Goal: Task Accomplishment & Management: Manage account settings

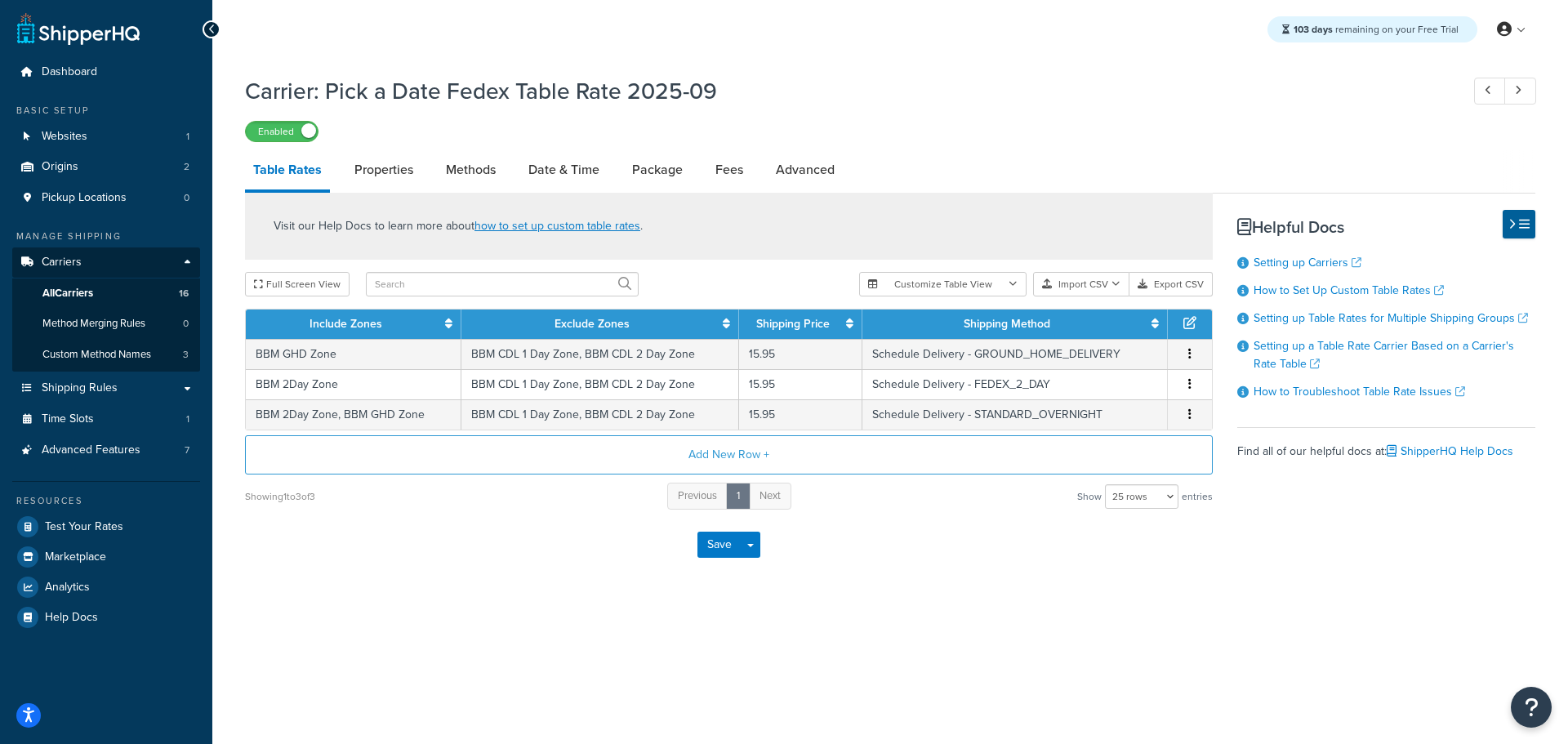
select select "25"
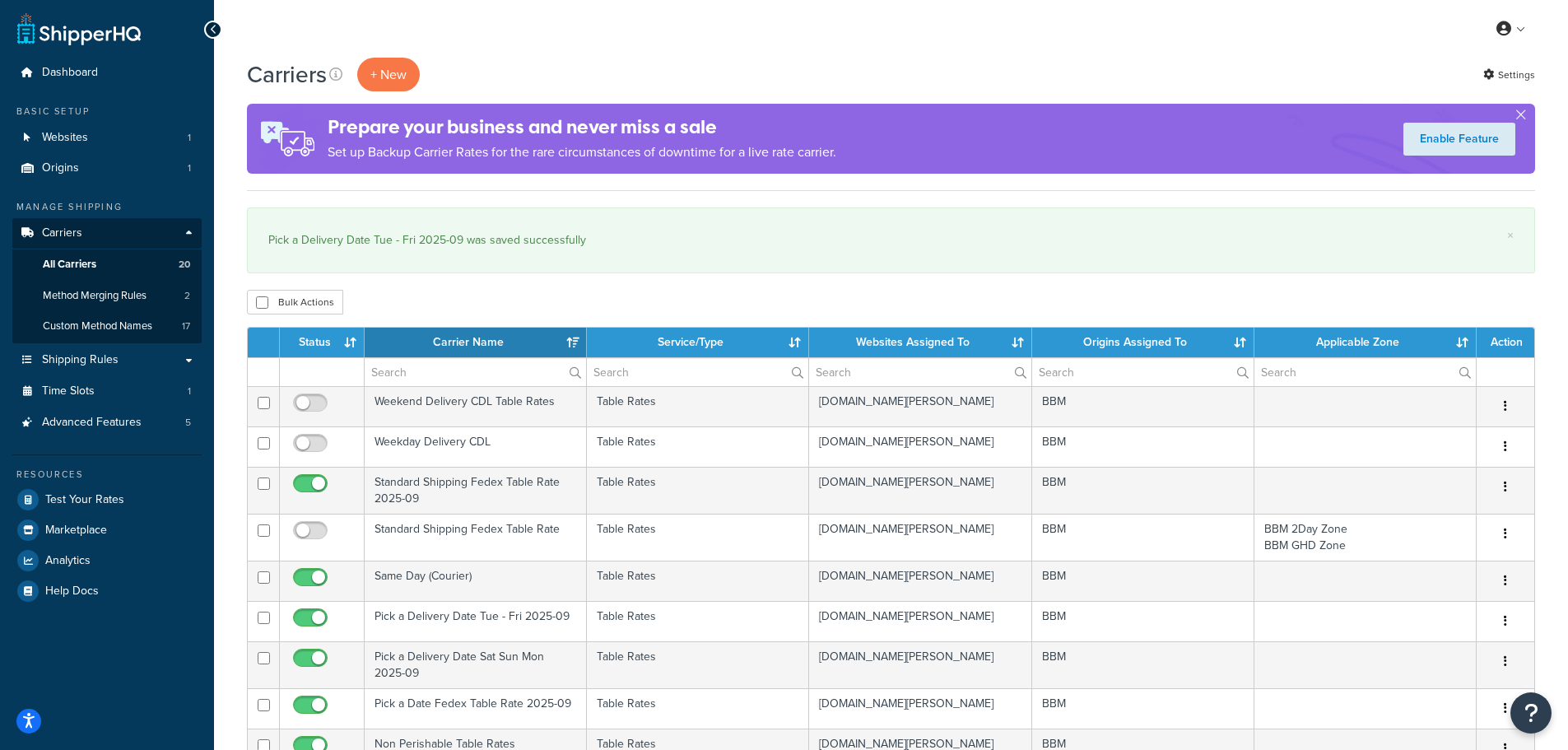
select select "15"
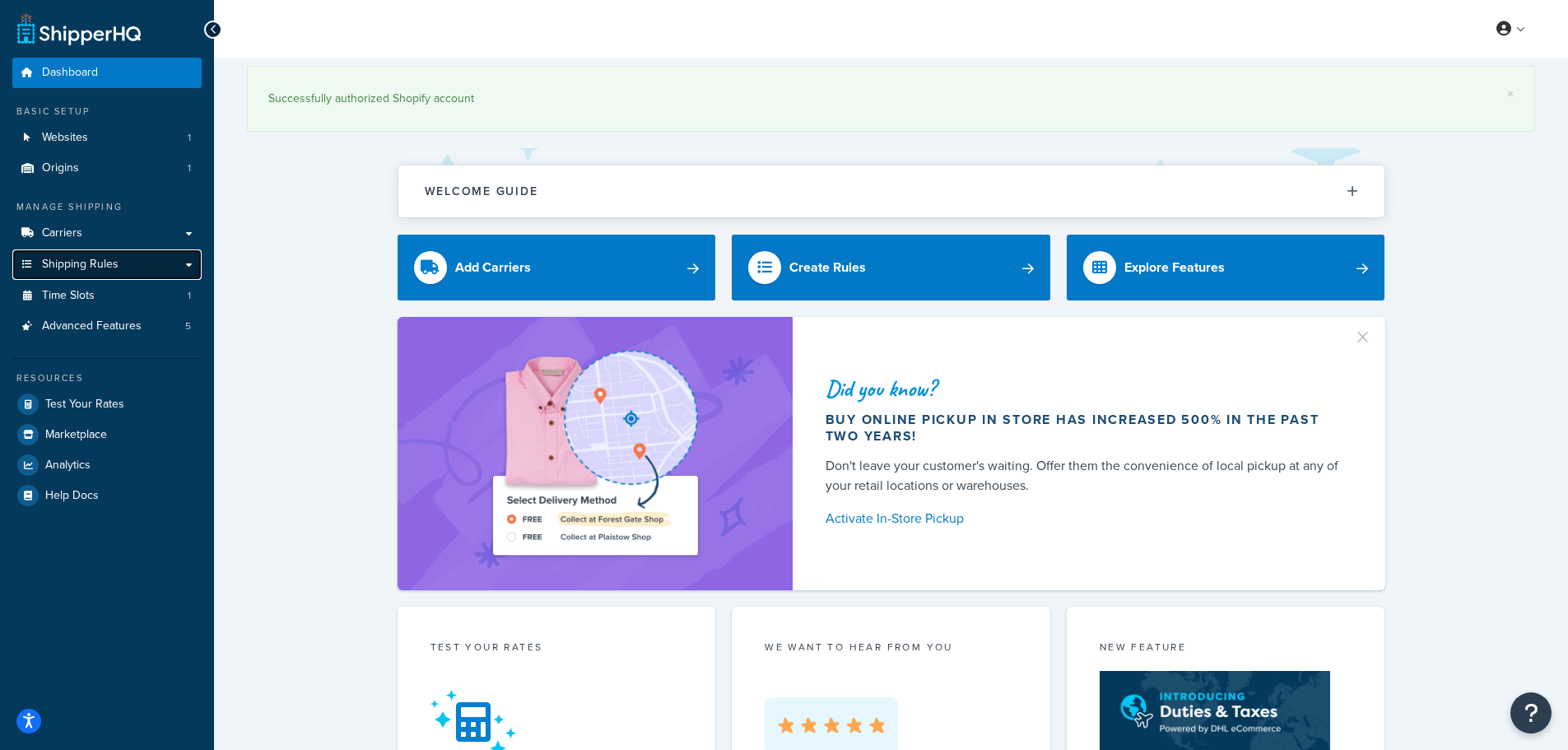
click at [133, 263] on link "Shipping Rules" at bounding box center [107, 265] width 190 height 30
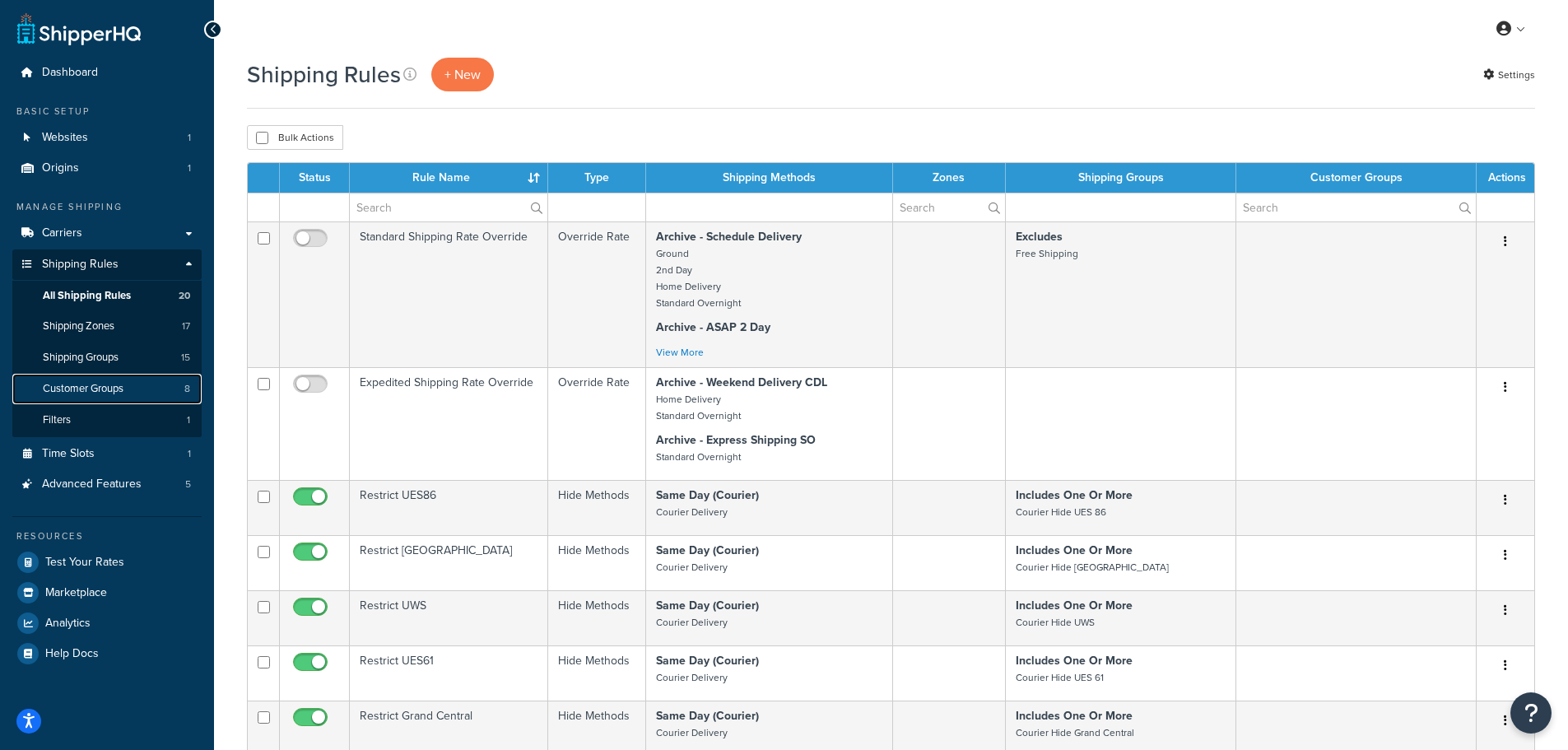
click at [105, 384] on span "Customer Groups" at bounding box center [83, 389] width 81 height 14
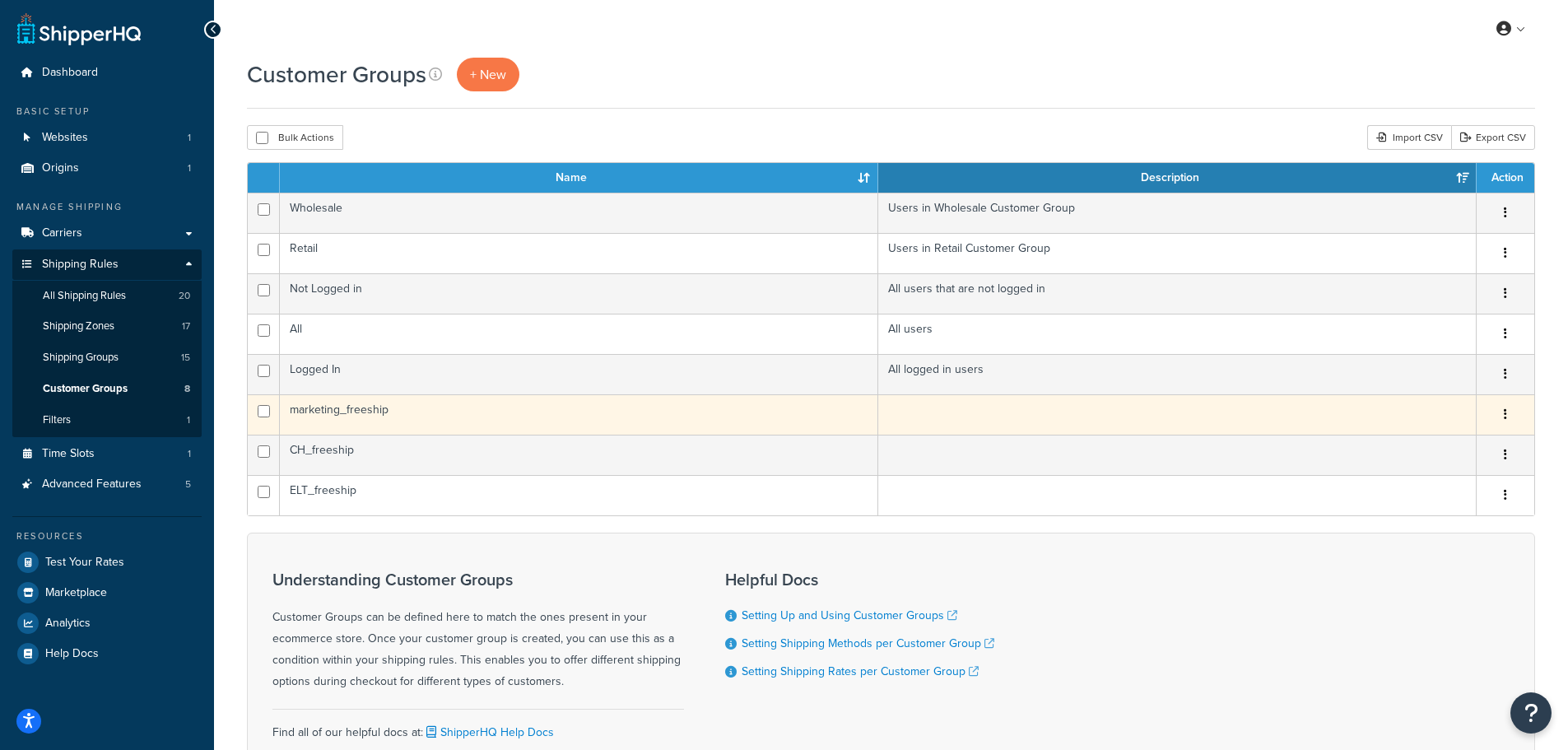
click at [385, 405] on td "marketing_freeship" at bounding box center [580, 414] width 599 height 40
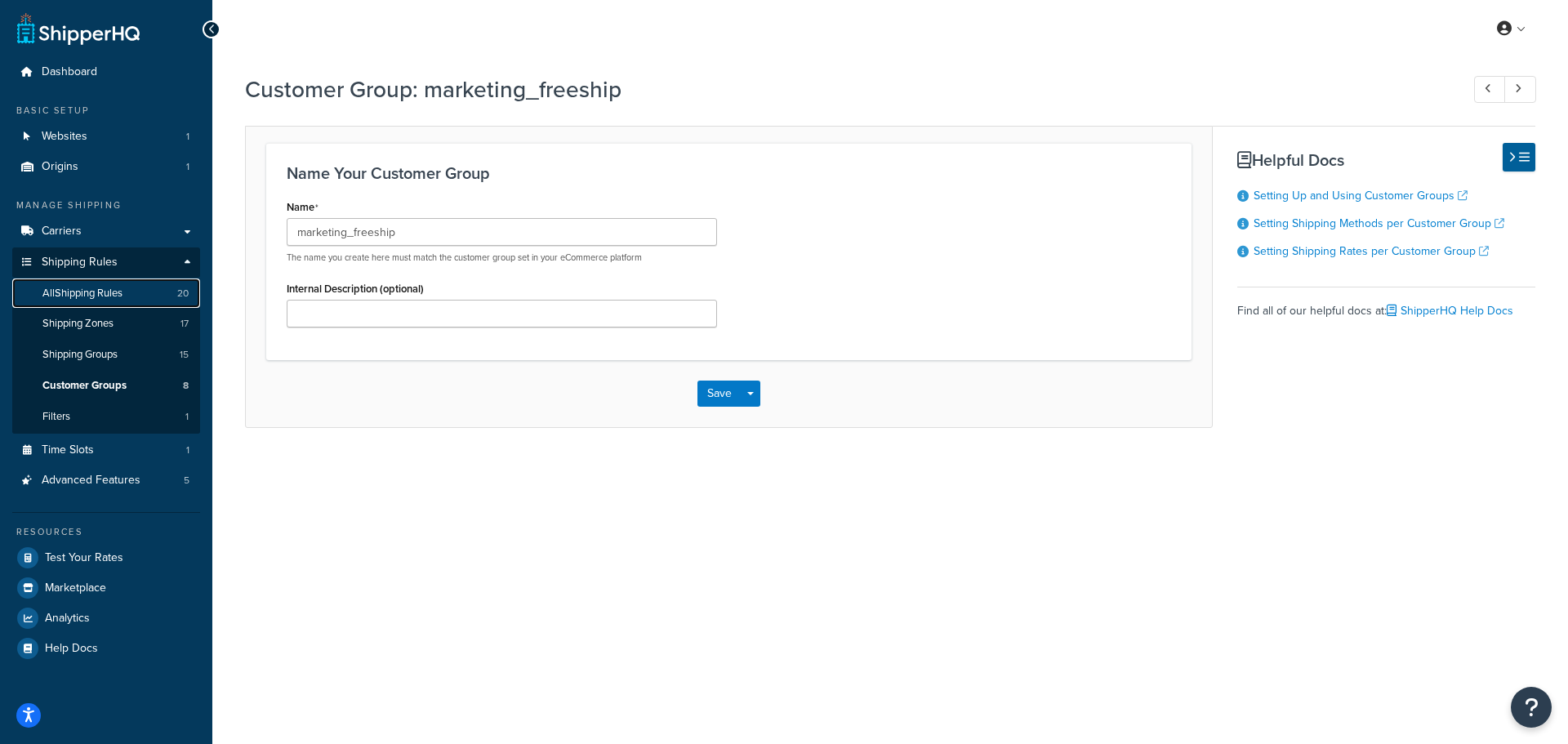
click at [98, 294] on span "All Shipping Rules" at bounding box center [82, 293] width 80 height 14
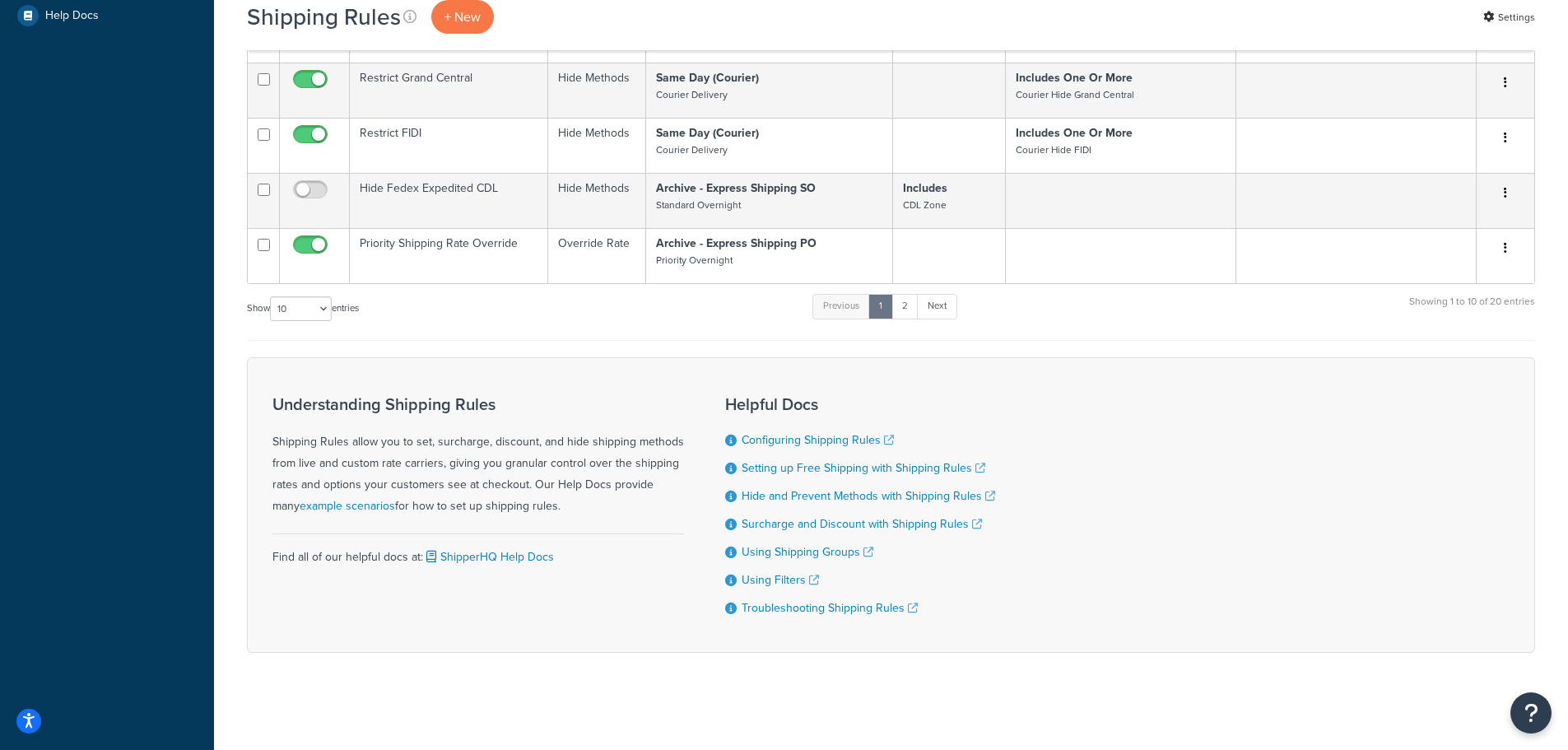
scroll to position [640, 0]
click at [321, 309] on select "10 15 25 50 100 1000" at bounding box center [300, 307] width 62 height 24
select select "25"
click at [271, 295] on select "10 15 25 50 100 1000" at bounding box center [300, 307] width 62 height 24
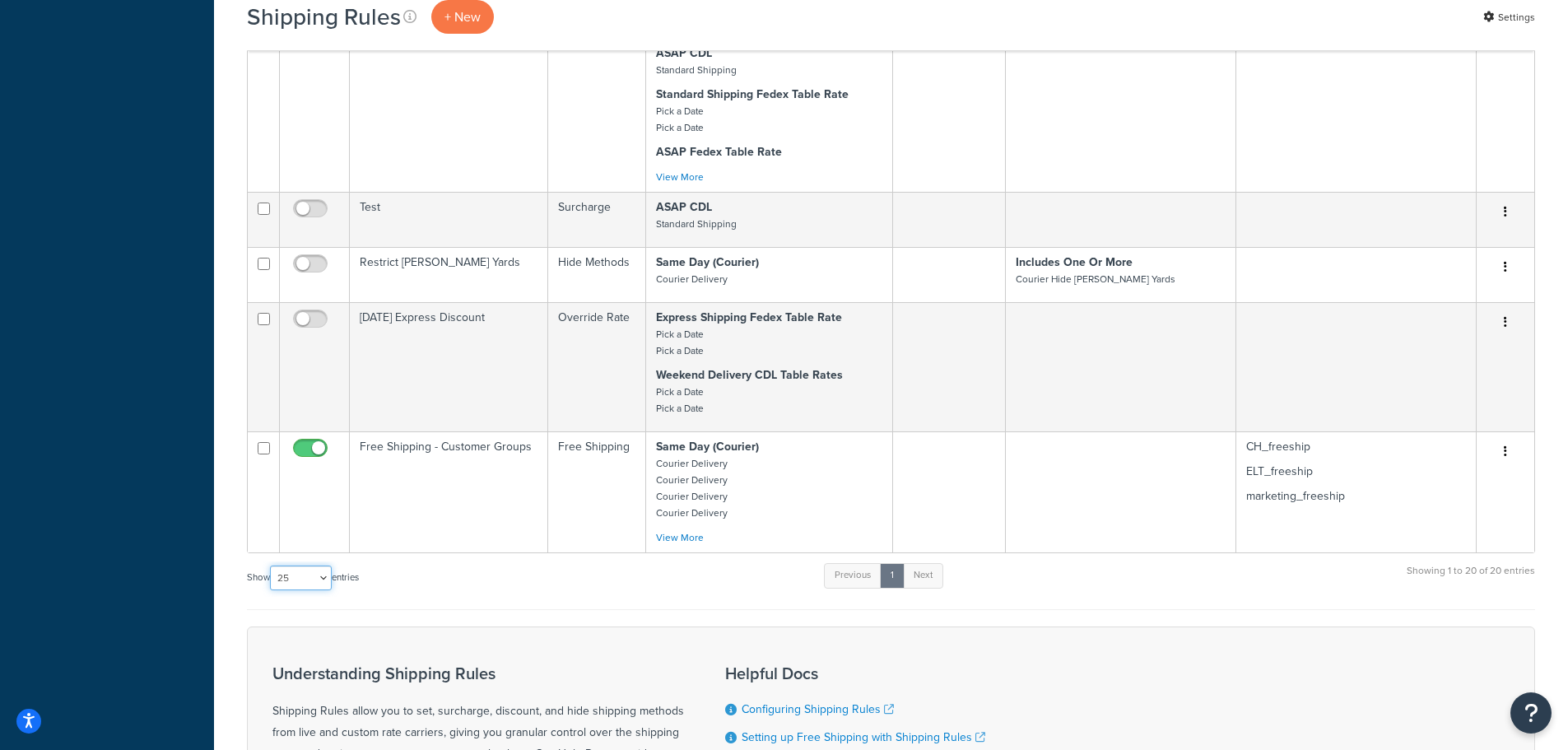
scroll to position [1544, 0]
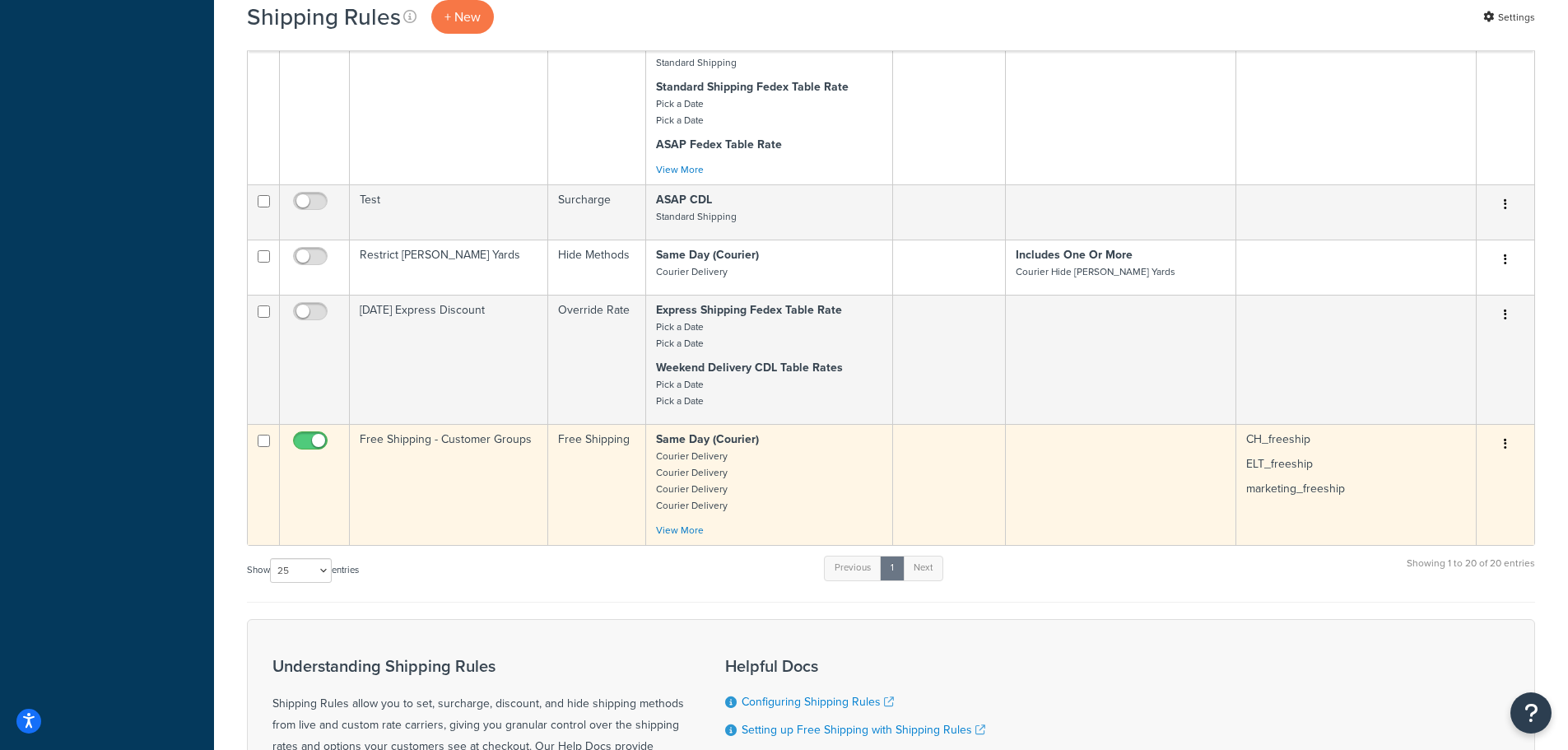
click at [428, 444] on td "Free Shipping - Customer Groups" at bounding box center [449, 484] width 198 height 121
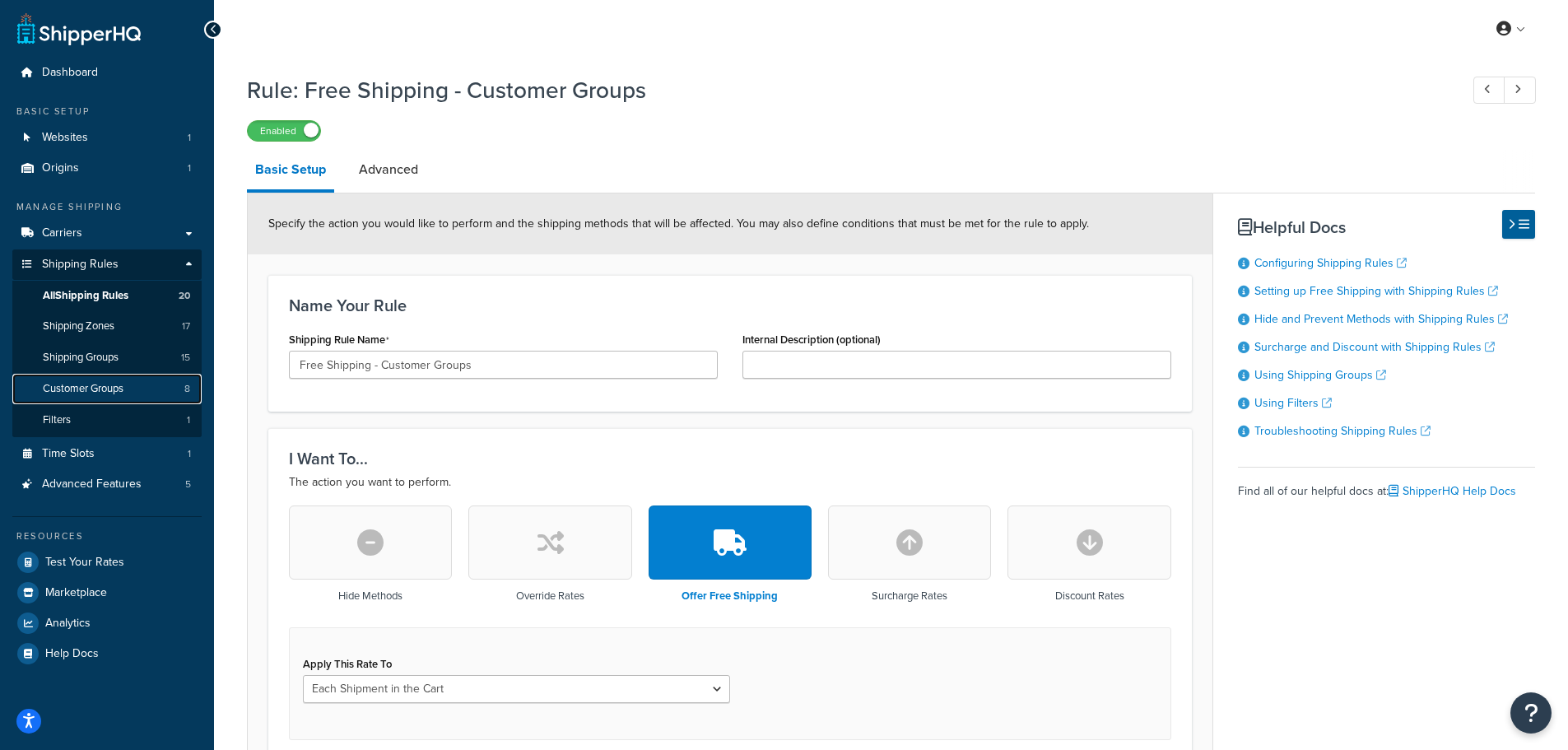
click at [101, 384] on span "Customer Groups" at bounding box center [83, 389] width 81 height 14
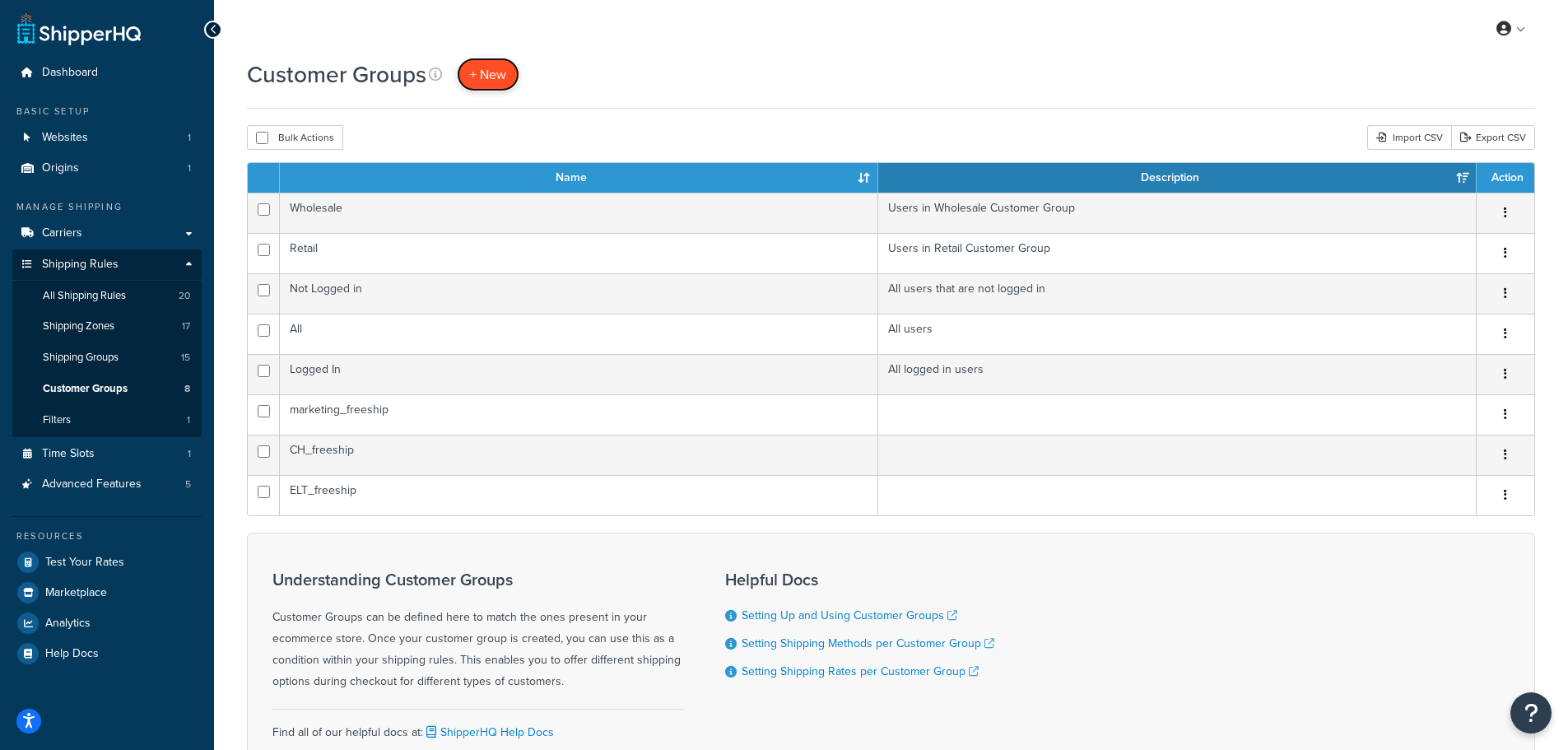
click at [491, 80] on span "+ New" at bounding box center [488, 75] width 37 height 19
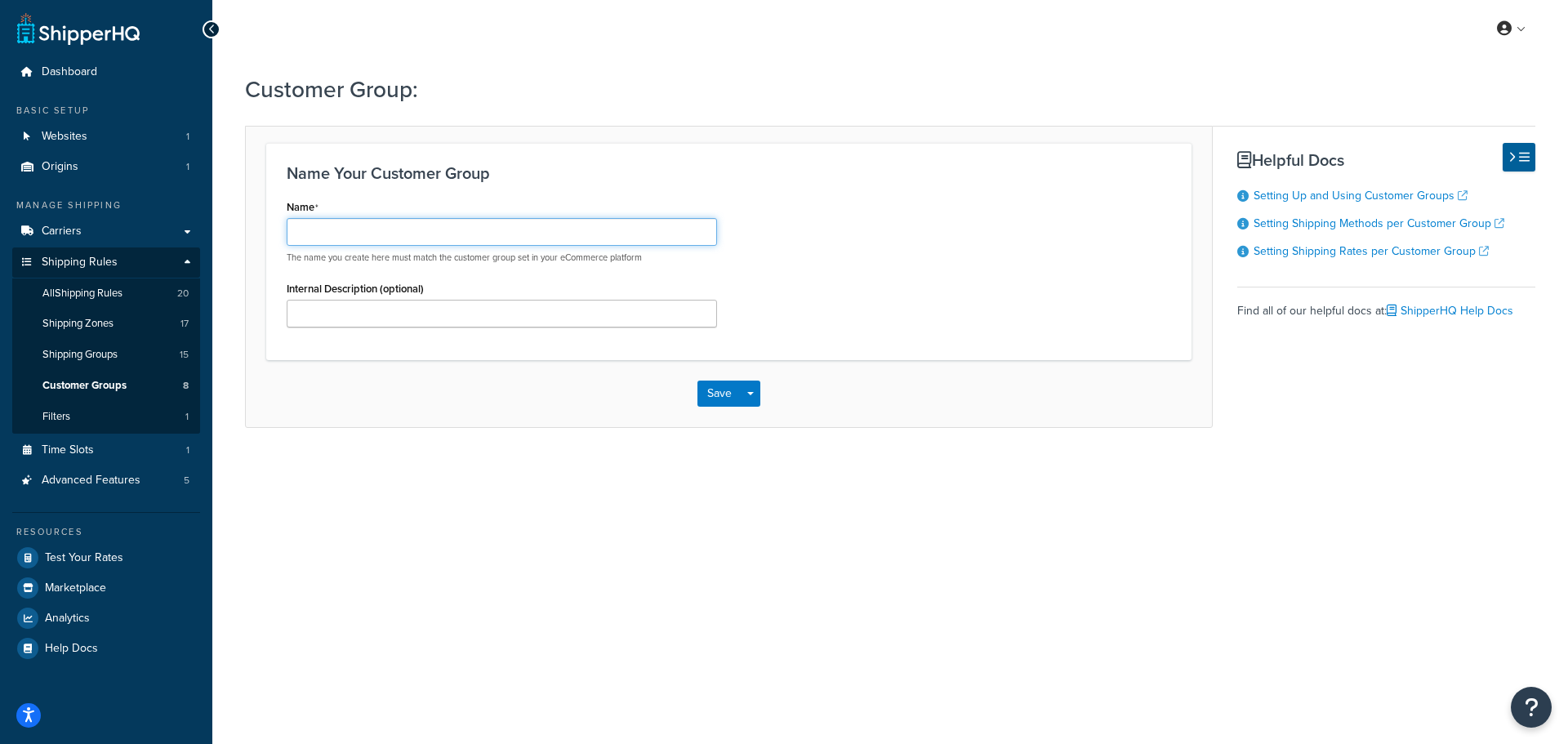
click at [370, 236] on input "Name" at bounding box center [502, 232] width 430 height 28
type input "JDL Free Ship"
click at [715, 402] on button "Save" at bounding box center [719, 394] width 44 height 26
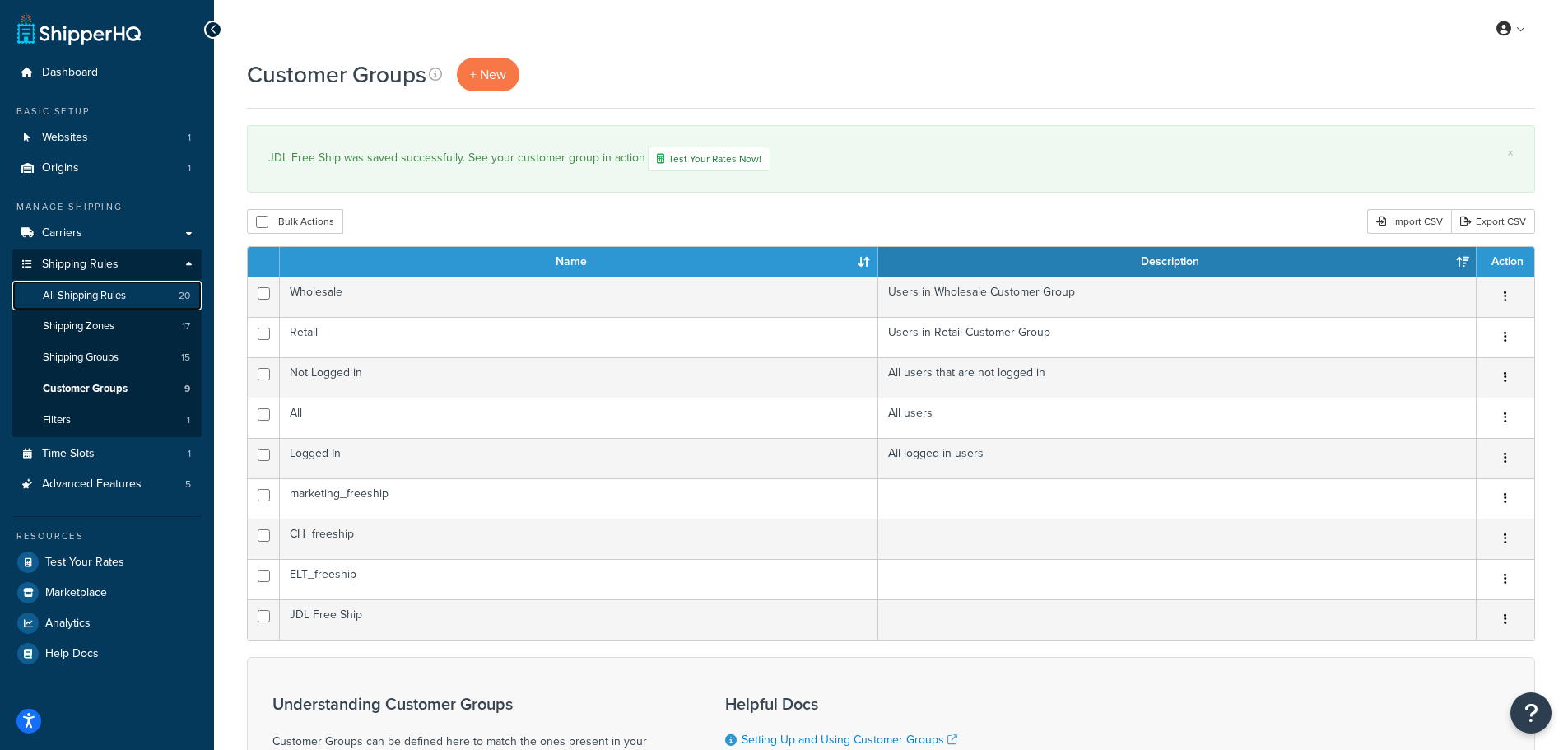
click at [115, 294] on span "All Shipping Rules" at bounding box center [84, 296] width 84 height 14
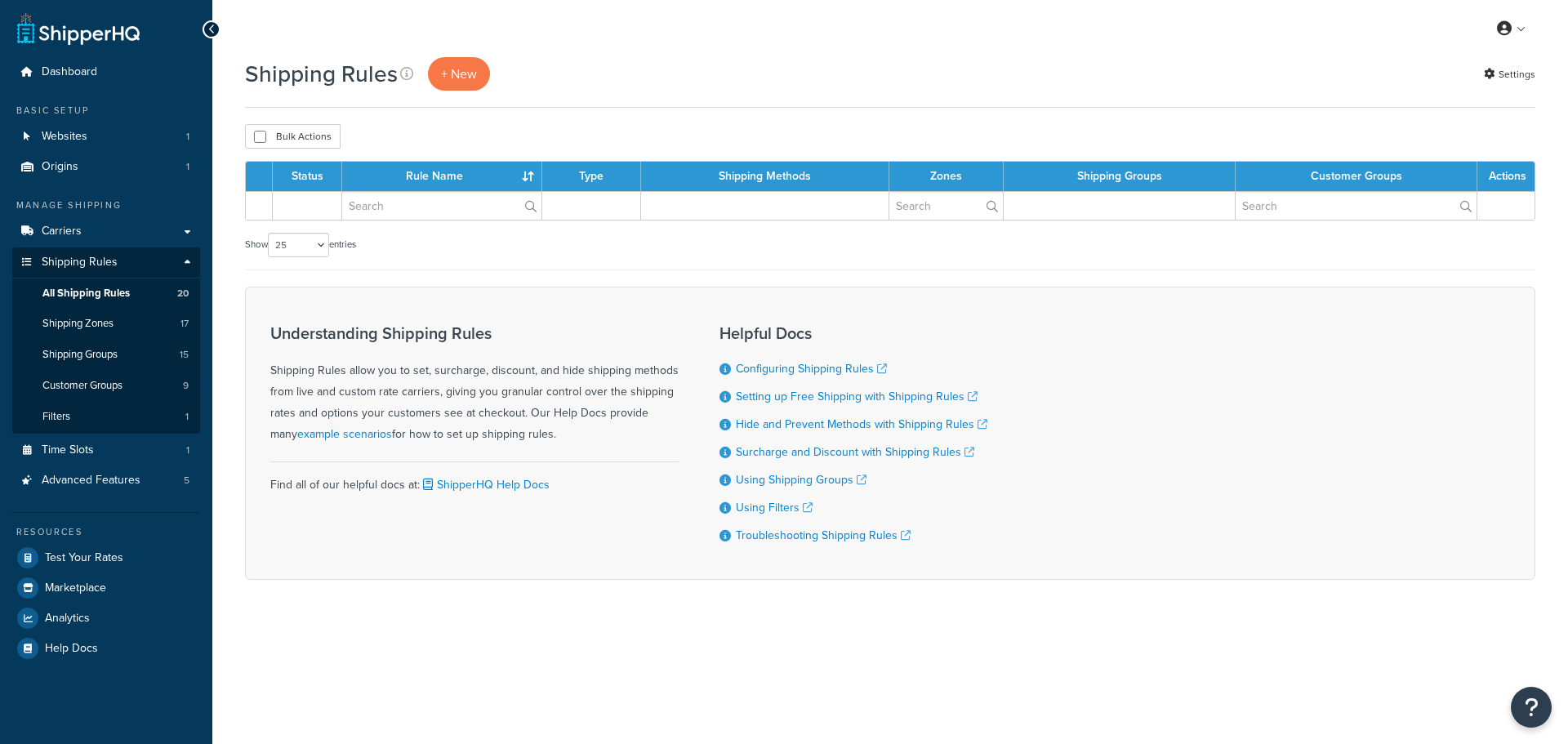
select select "25"
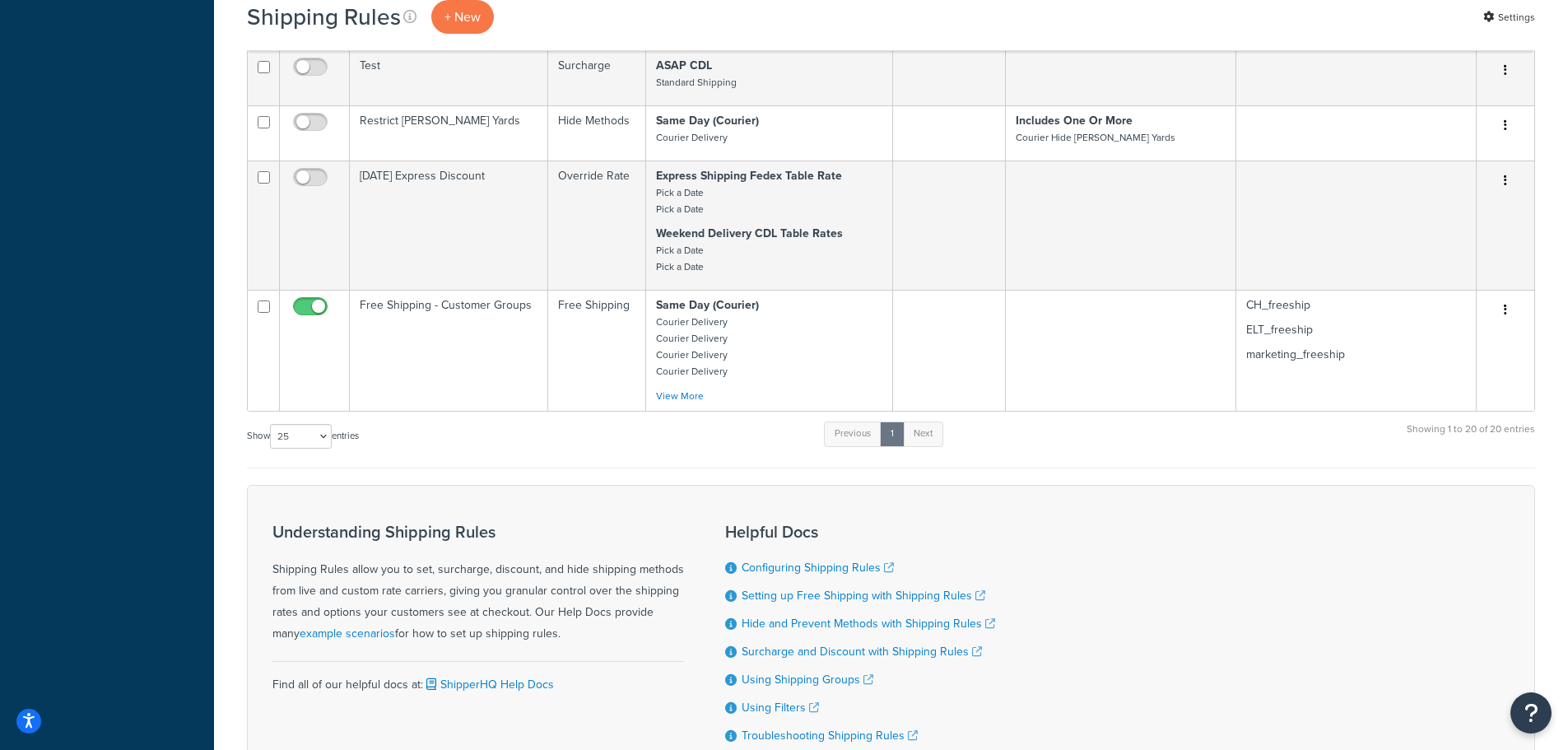
scroll to position [1479, 0]
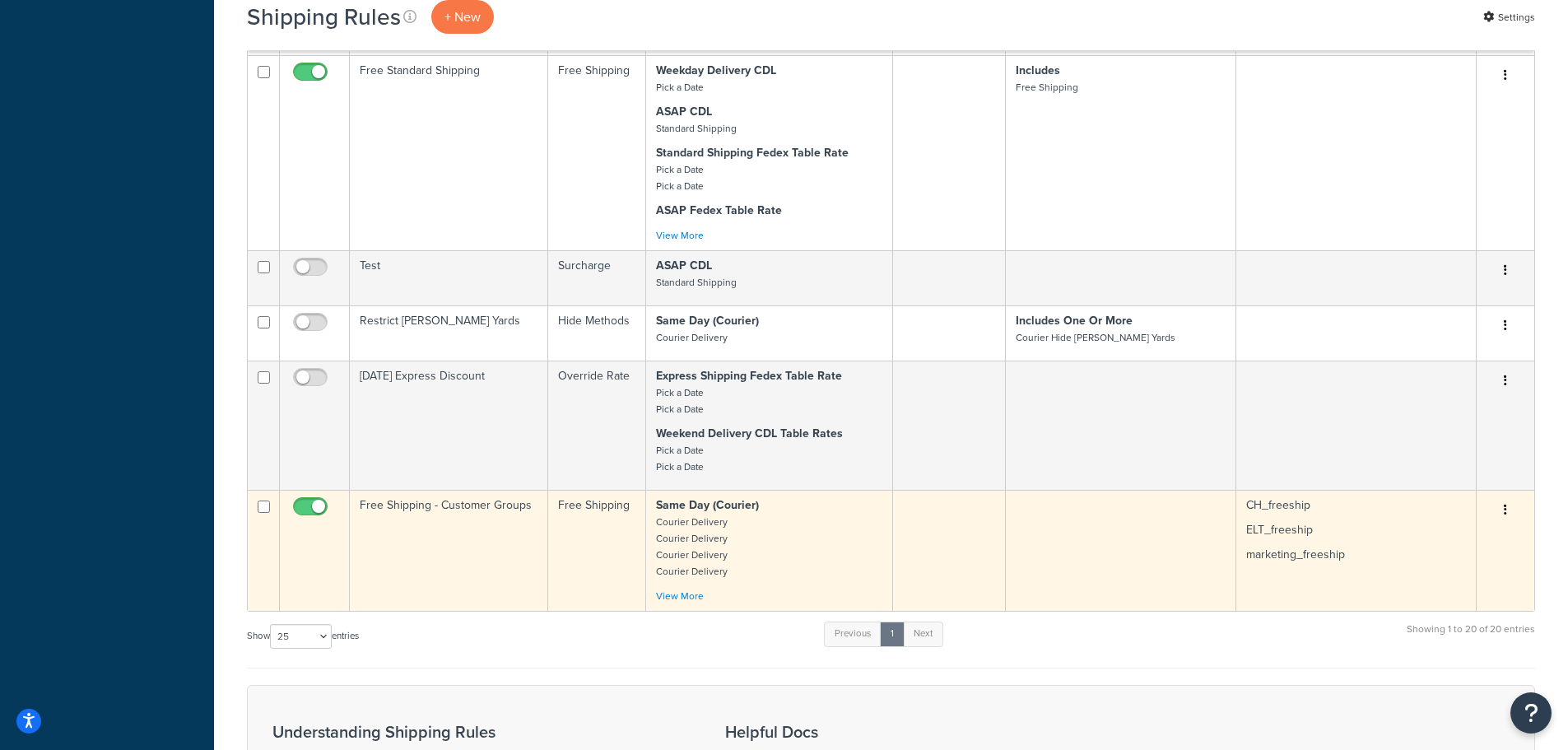
click at [426, 513] on td "Free Shipping - Customer Groups" at bounding box center [449, 550] width 198 height 121
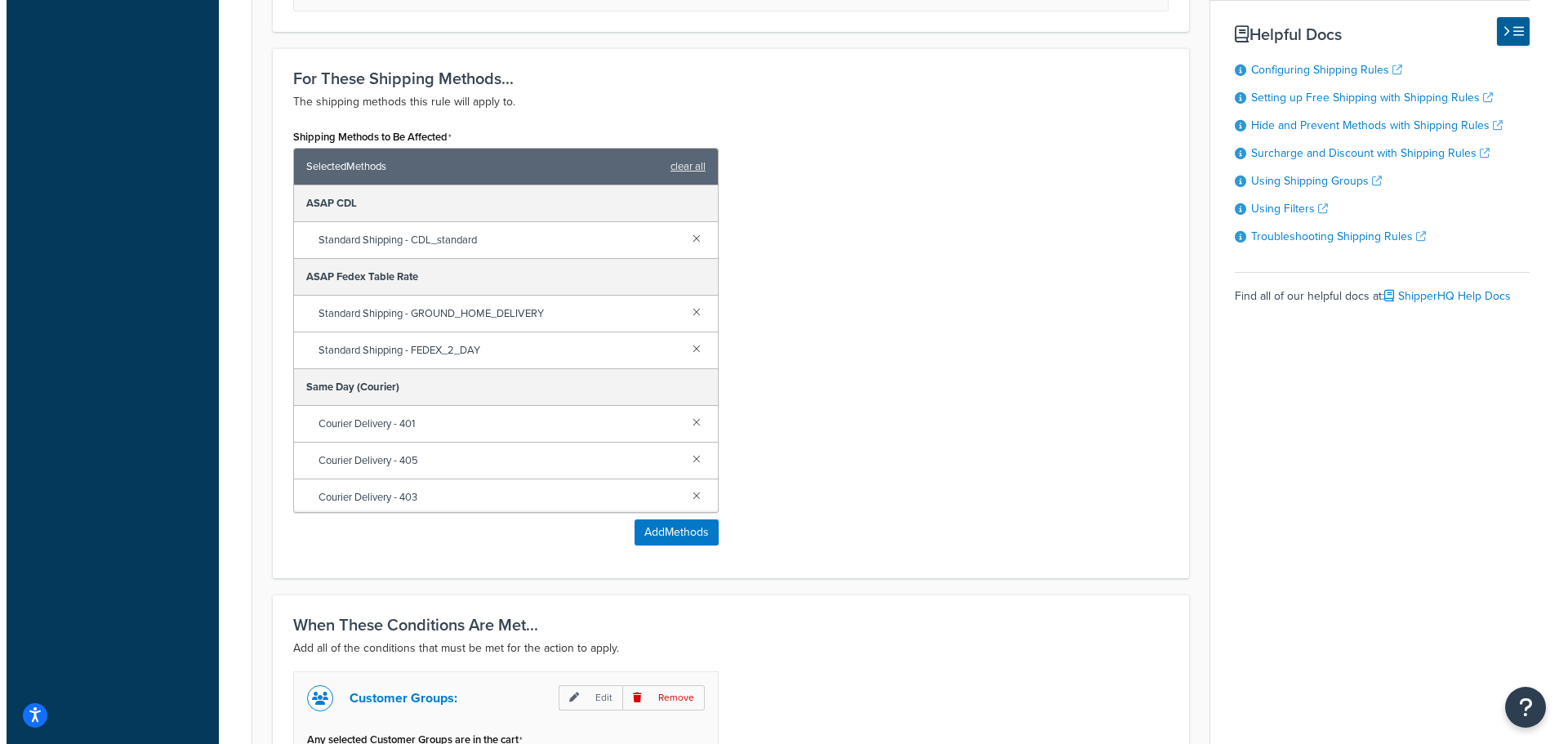
scroll to position [735, 0]
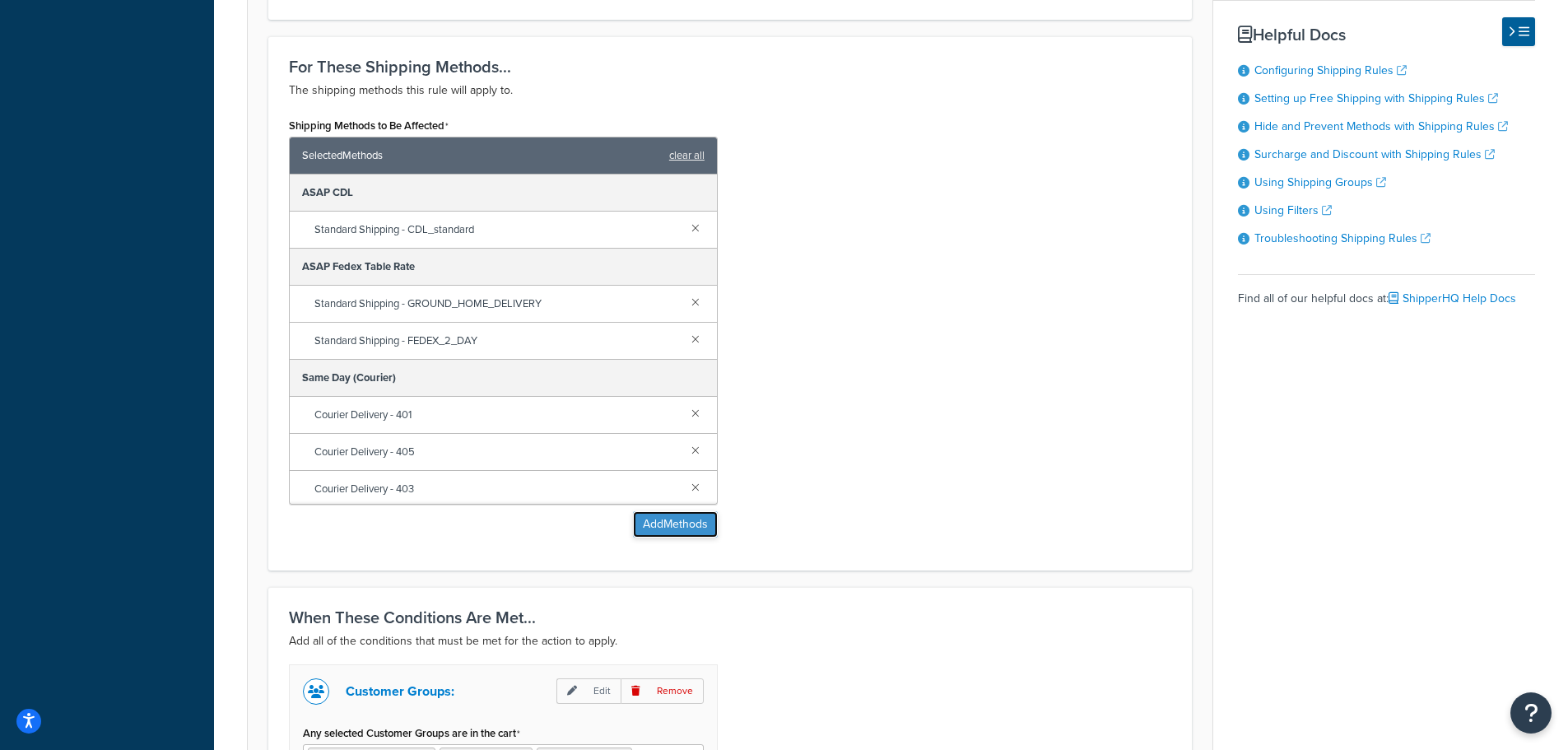
click at [688, 519] on button "Add Methods" at bounding box center [674, 524] width 84 height 26
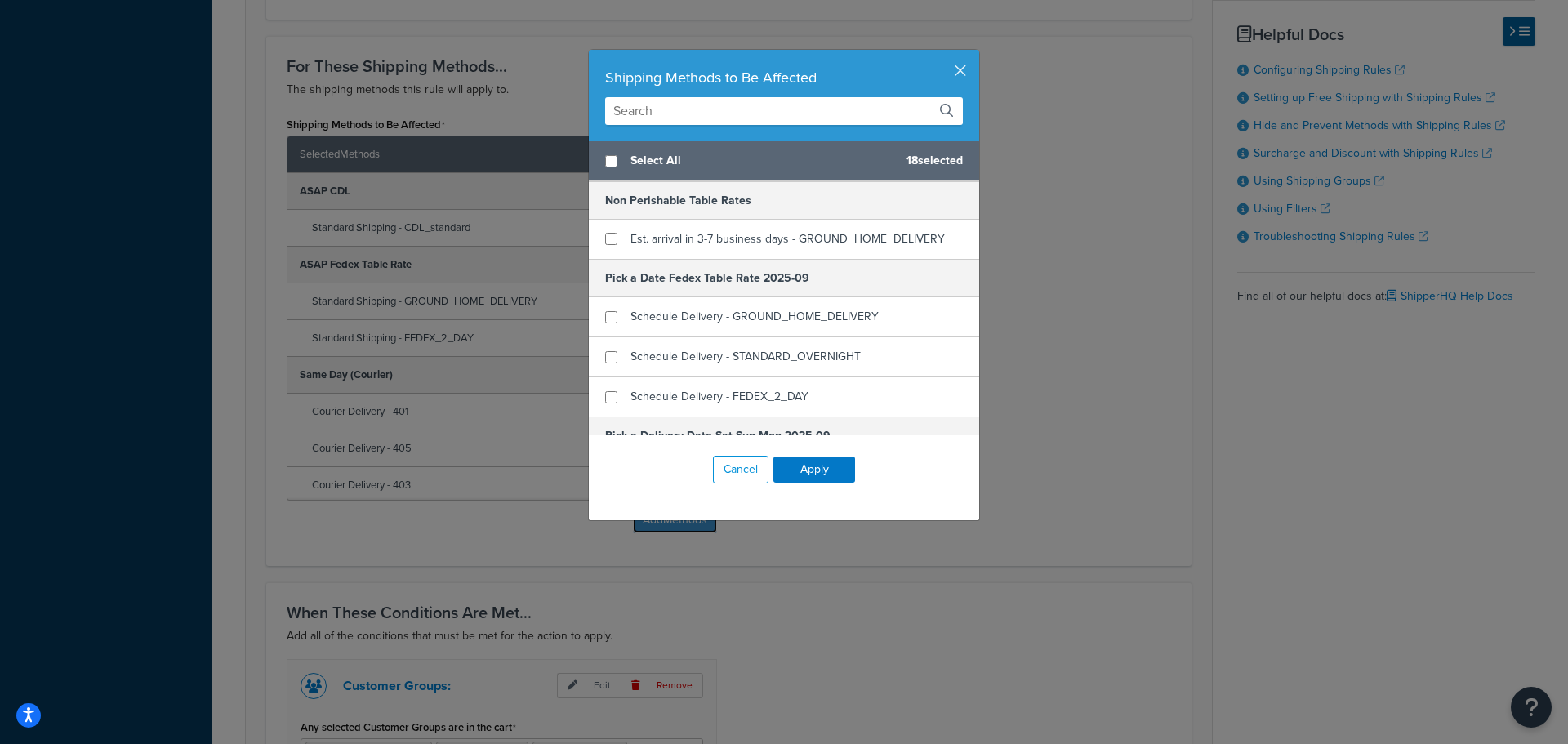
scroll to position [408, 0]
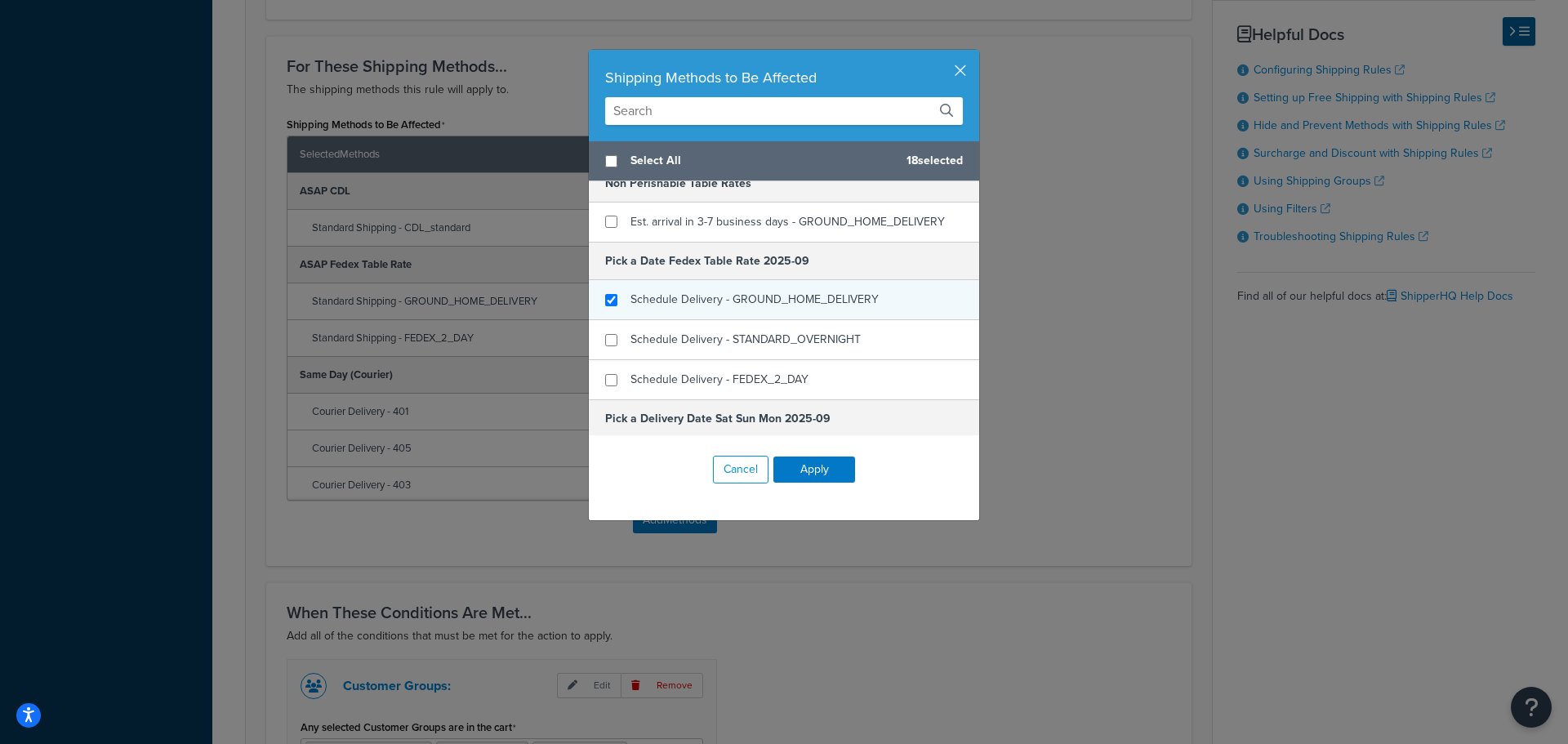
checkbox input "true"
click at [664, 292] on span "Schedule Delivery - GROUND_HOME_DELIVERY" at bounding box center [755, 299] width 249 height 17
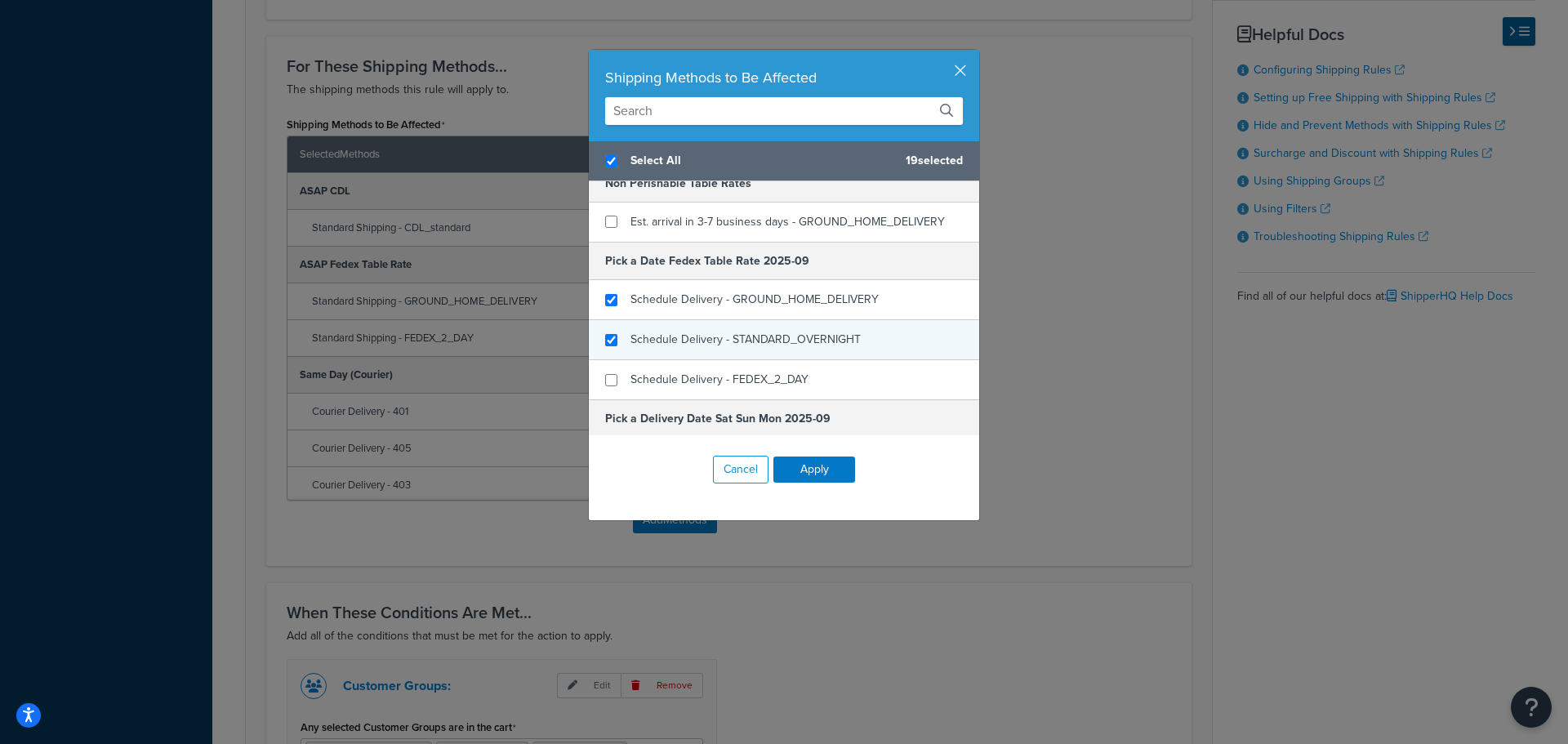
checkbox input "true"
click at [623, 337] on div "Schedule Delivery - STANDARD_OVERNIGHT" at bounding box center [784, 340] width 390 height 40
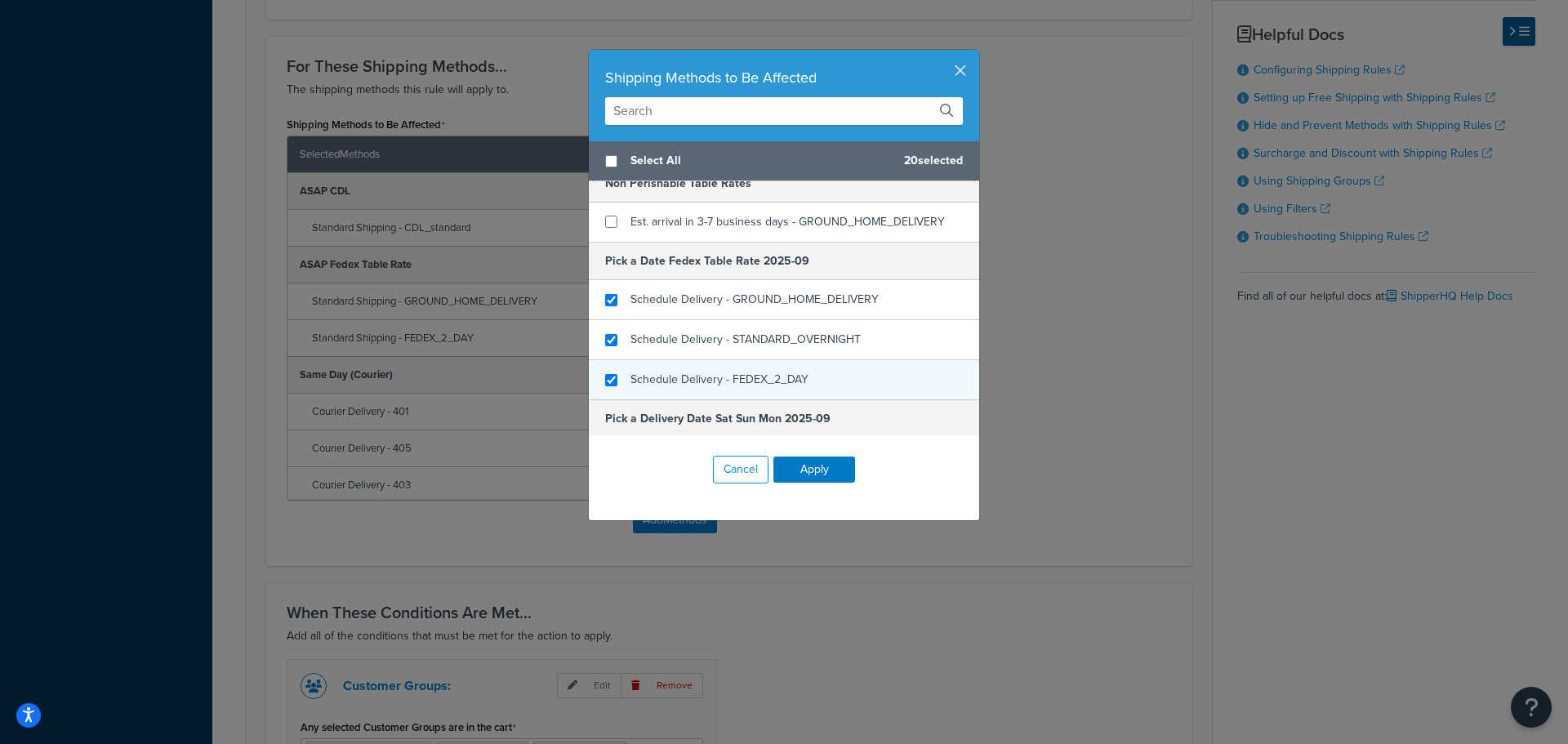
checkbox input "false"
checkbox input "true"
click at [623, 381] on div "Schedule Delivery - FEDEX_2_DAY" at bounding box center [784, 379] width 390 height 39
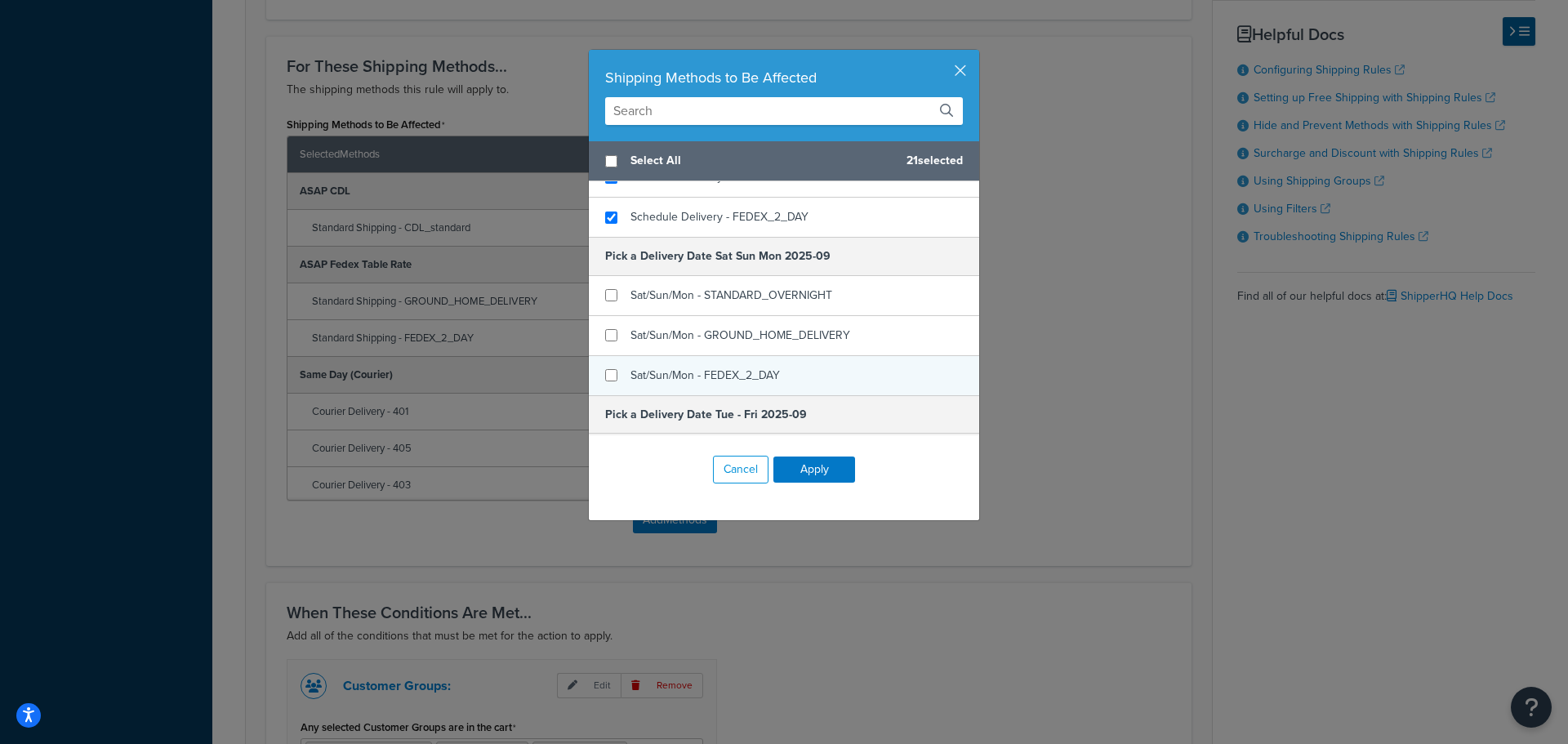
scroll to position [571, 0]
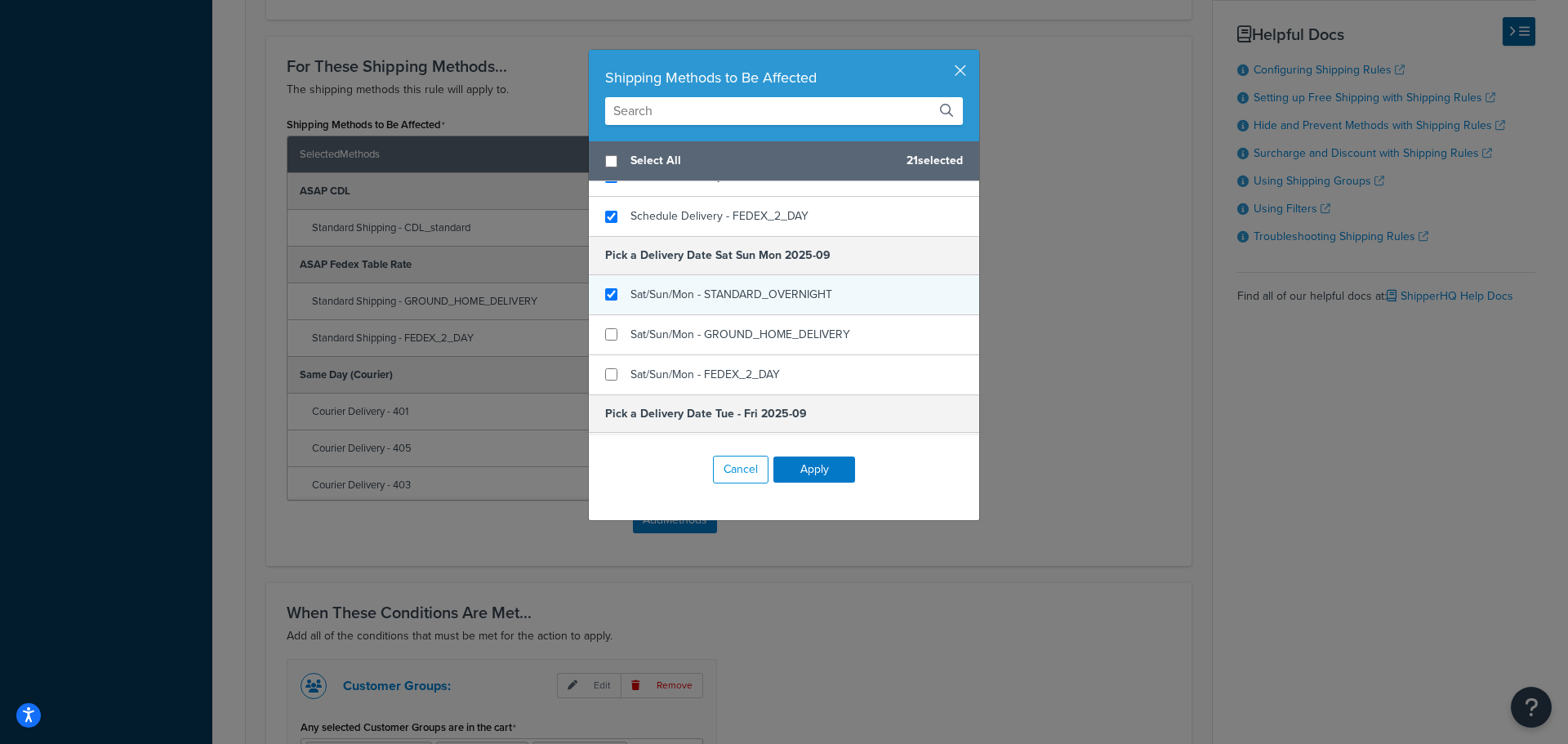
checkbox input "true"
click at [630, 297] on span "Sat/Sun/Mon - STANDARD_OVERNIGHT" at bounding box center [731, 294] width 202 height 17
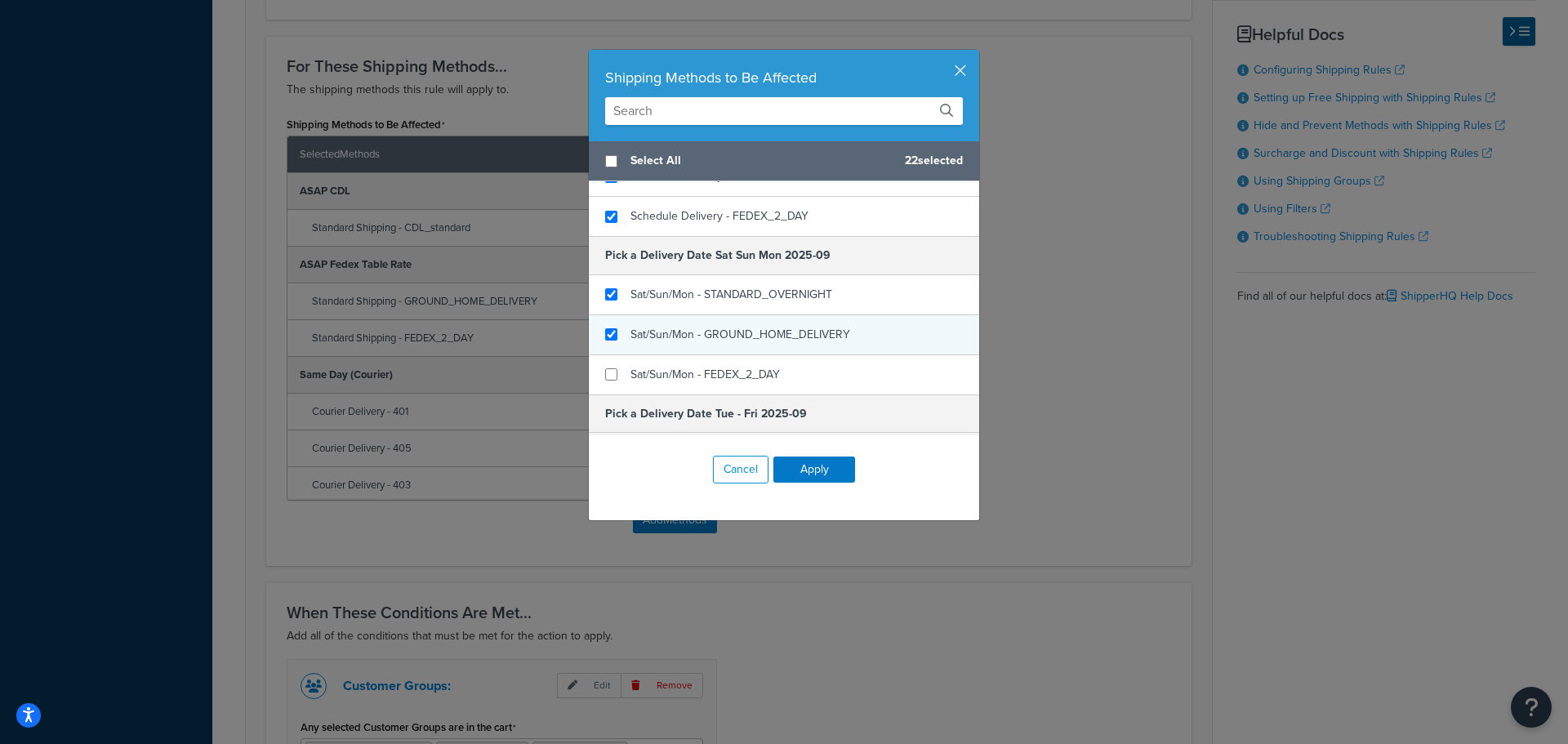
checkbox input "true"
click at [621, 337] on div "Sat/Sun/Mon - GROUND_HOME_DELIVERY" at bounding box center [784, 335] width 390 height 40
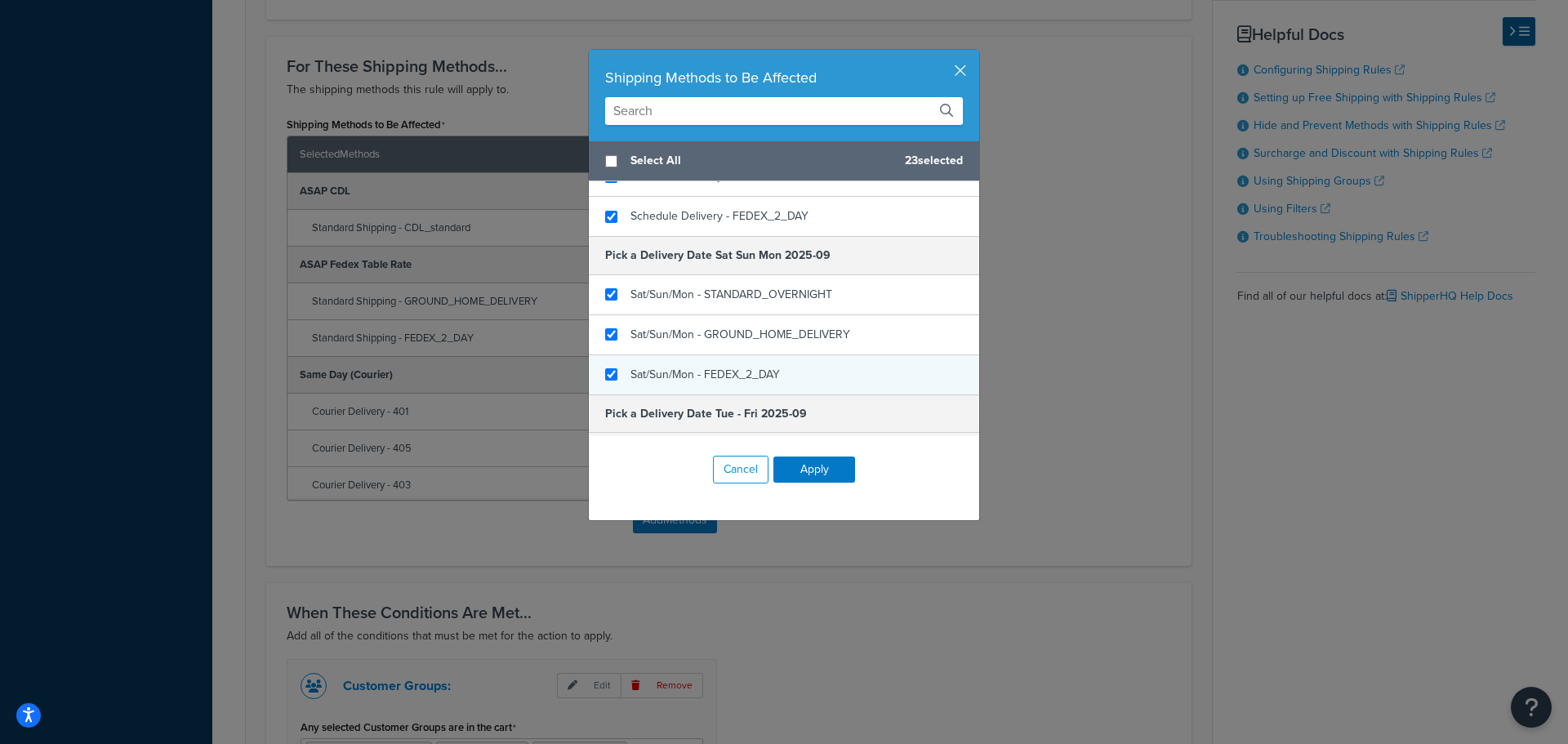
checkbox input "true"
click at [630, 369] on span "Sat/Sun/Mon - FEDEX_2_DAY" at bounding box center [705, 375] width 149 height 17
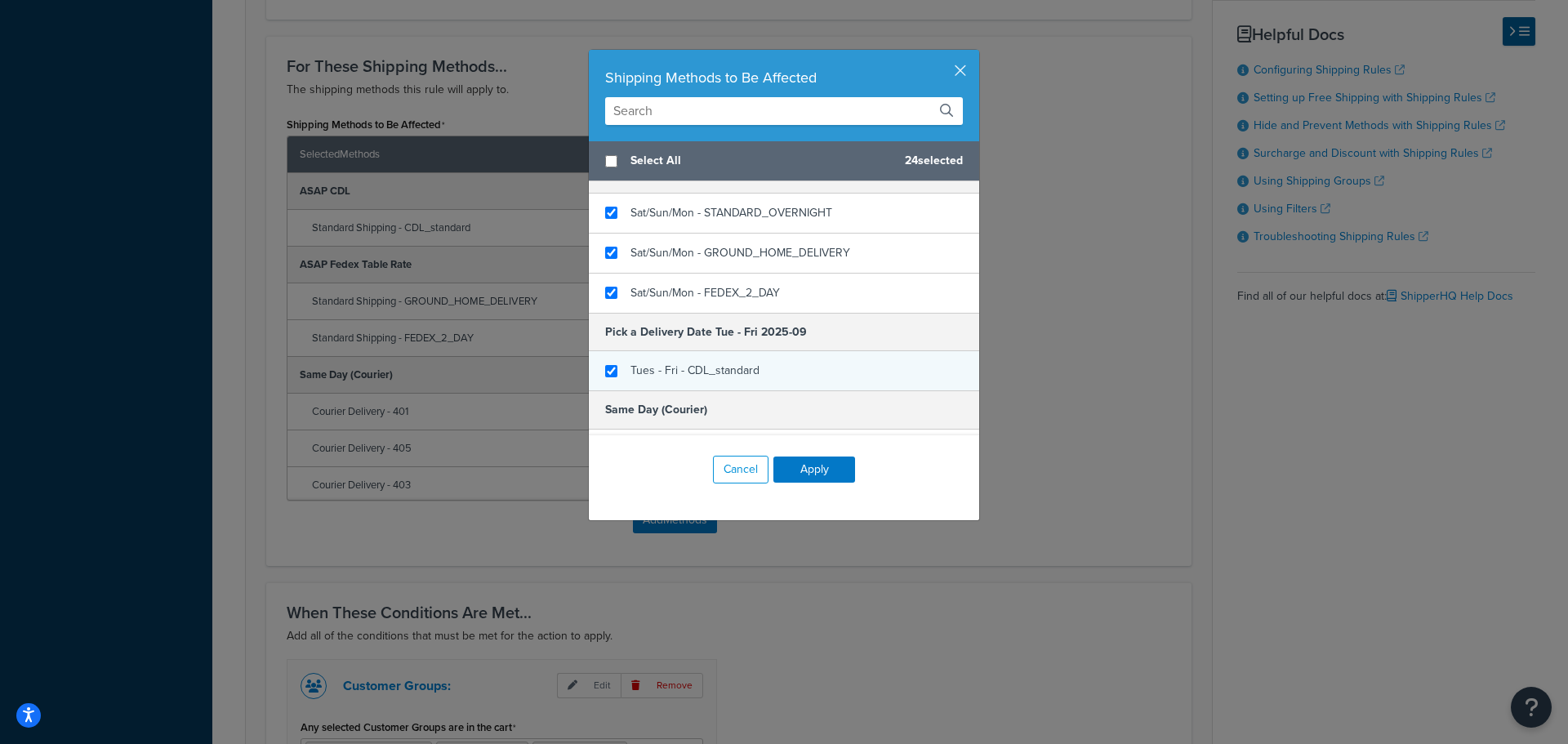
checkbox input "true"
click at [688, 370] on span "Tues - Fri - CDL_standard" at bounding box center [694, 370] width 129 height 17
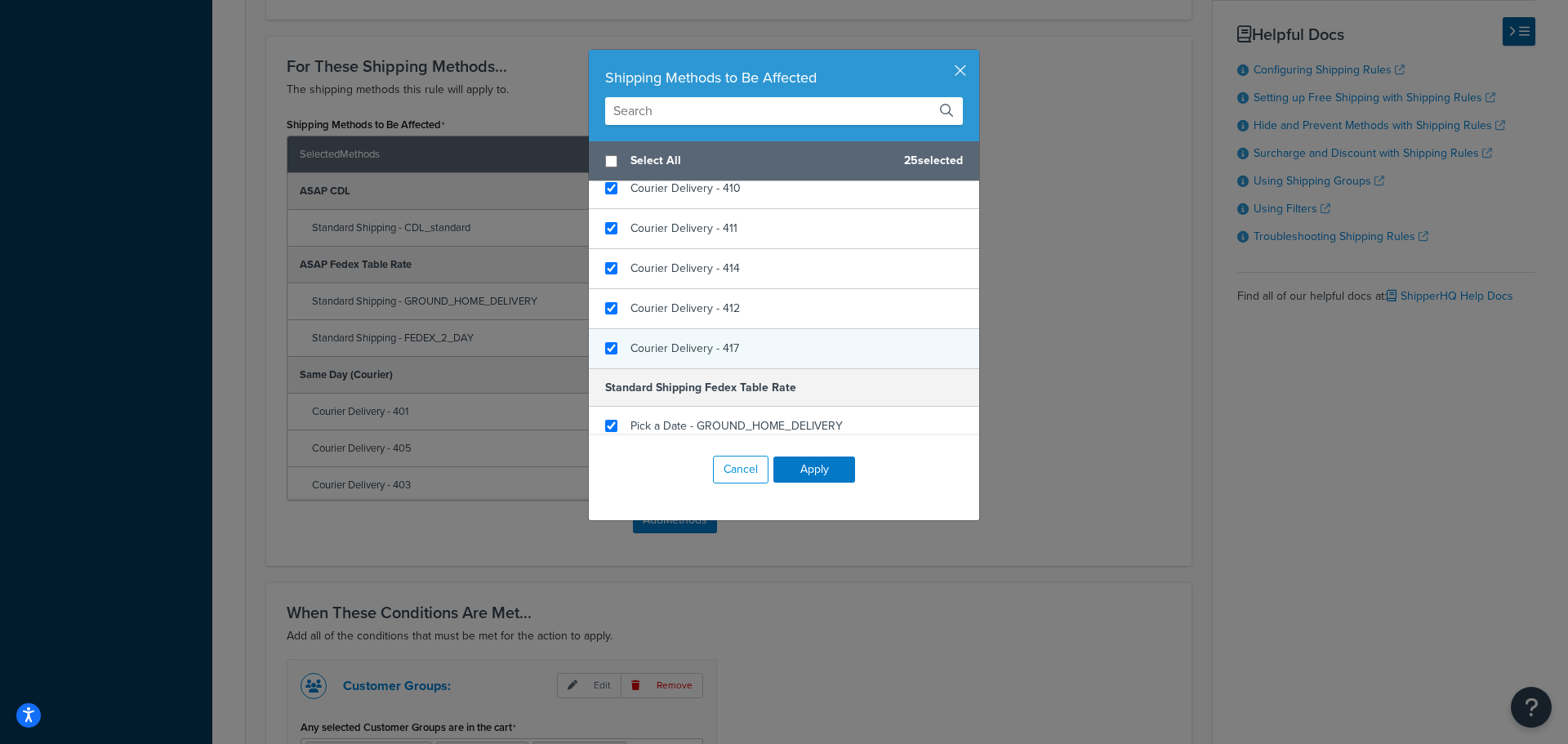
scroll to position [1388, 0]
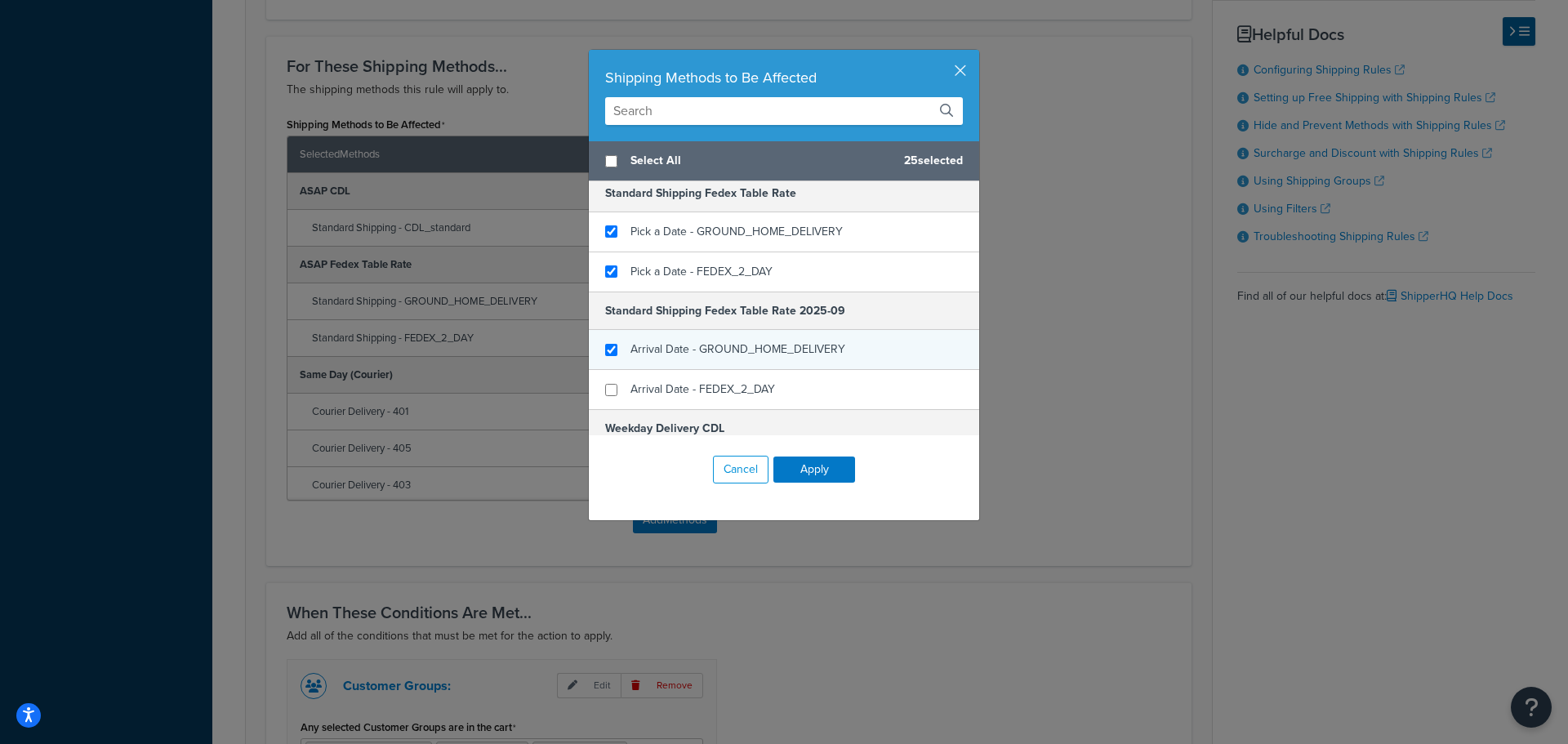
checkbox input "true"
drag, startPoint x: 650, startPoint y: 353, endPoint x: 647, endPoint y: 362, distance: 9.5
click at [648, 353] on span "Arrival Date - GROUND_HOME_DELIVERY" at bounding box center [737, 349] width 215 height 17
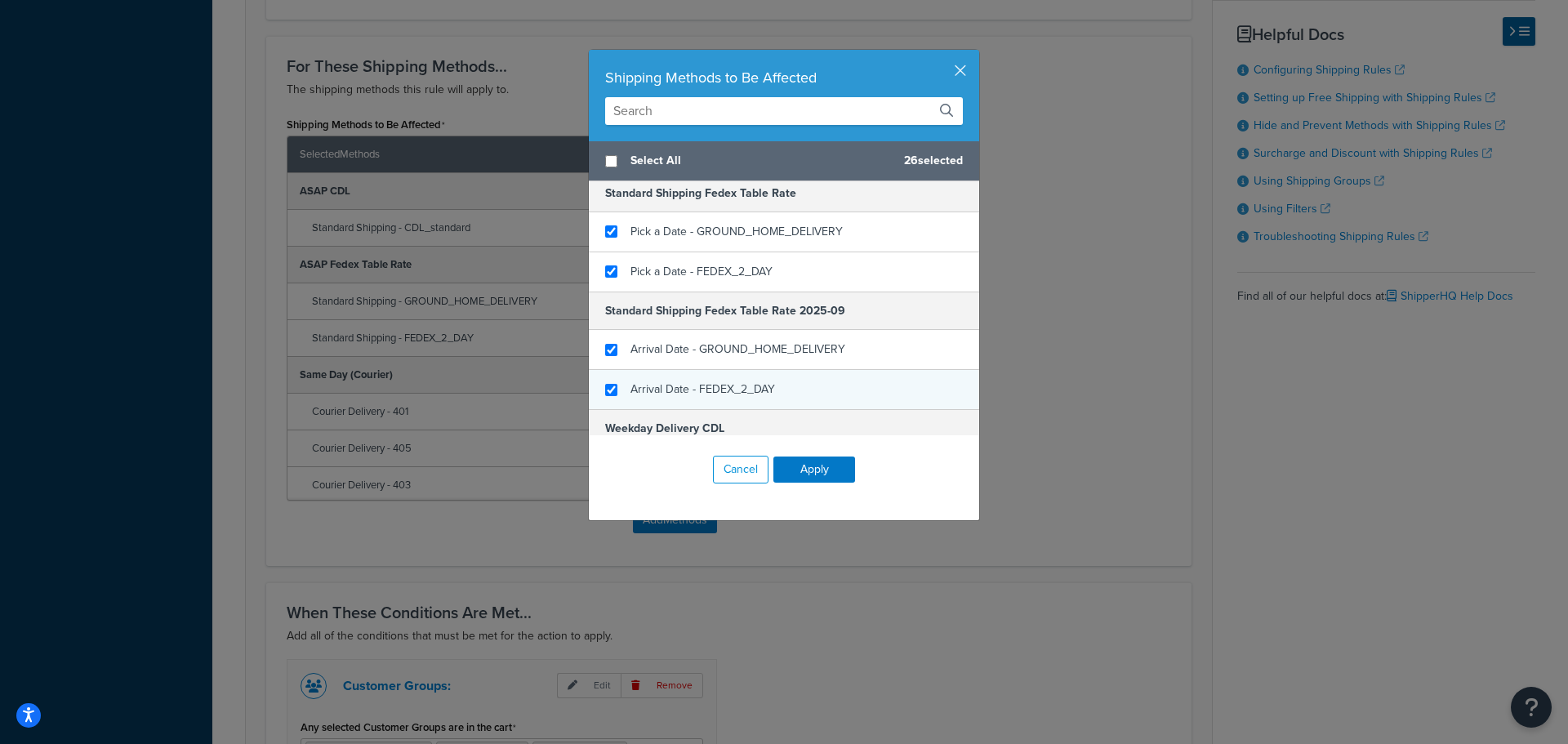
checkbox input "true"
click at [652, 387] on span "Arrival Date - FEDEX_2_DAY" at bounding box center [702, 389] width 144 height 17
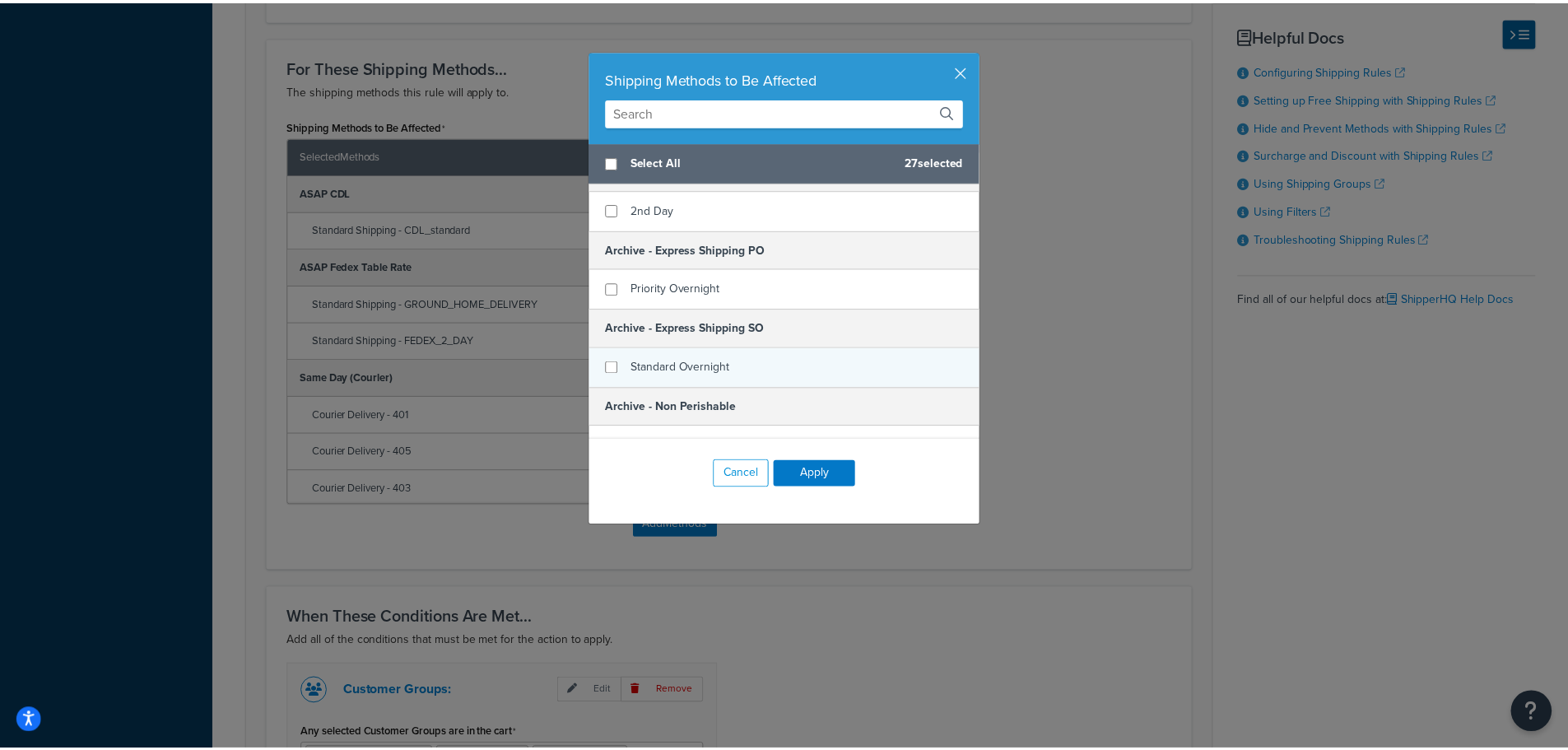
scroll to position [1950, 0]
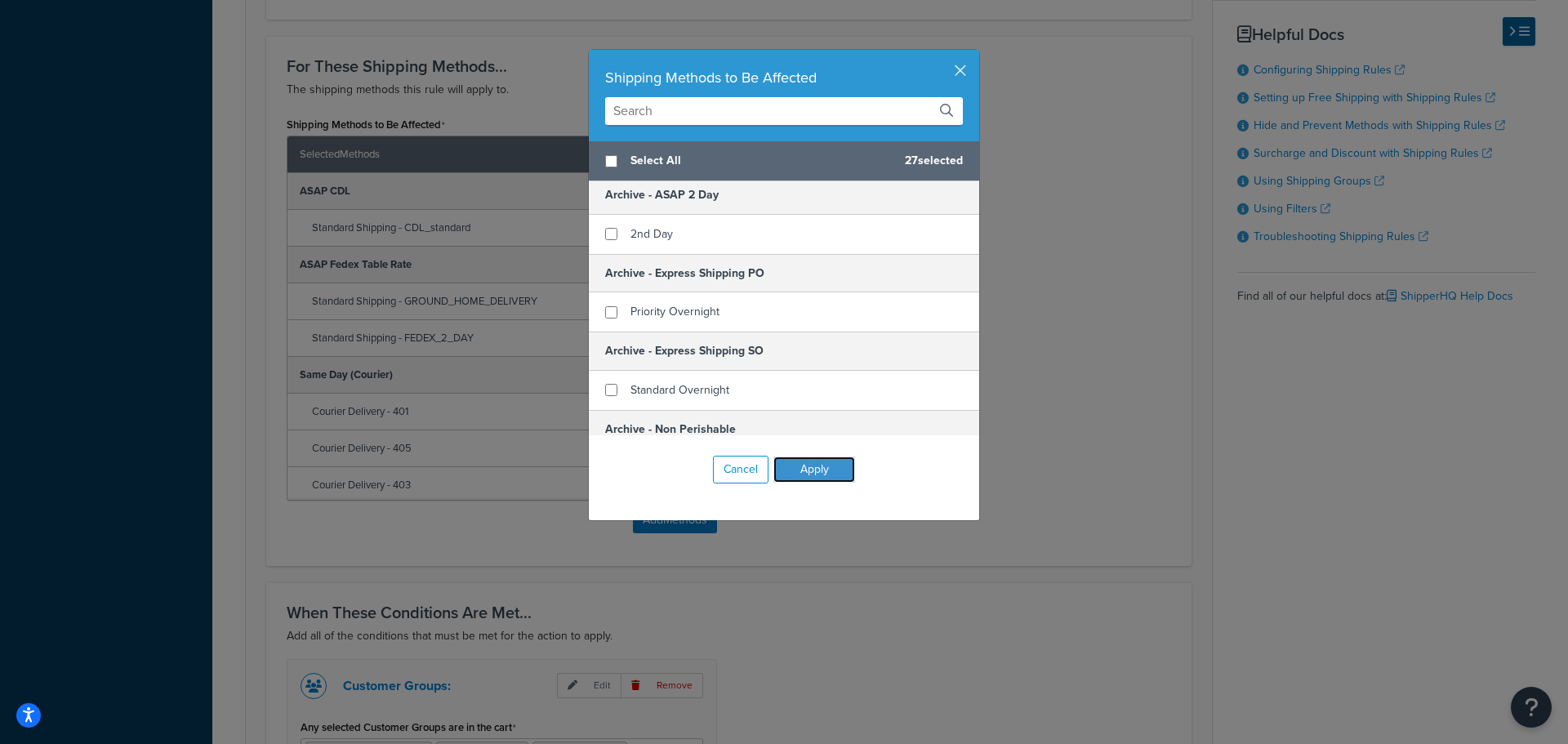
click at [829, 469] on button "Apply" at bounding box center [814, 470] width 82 height 26
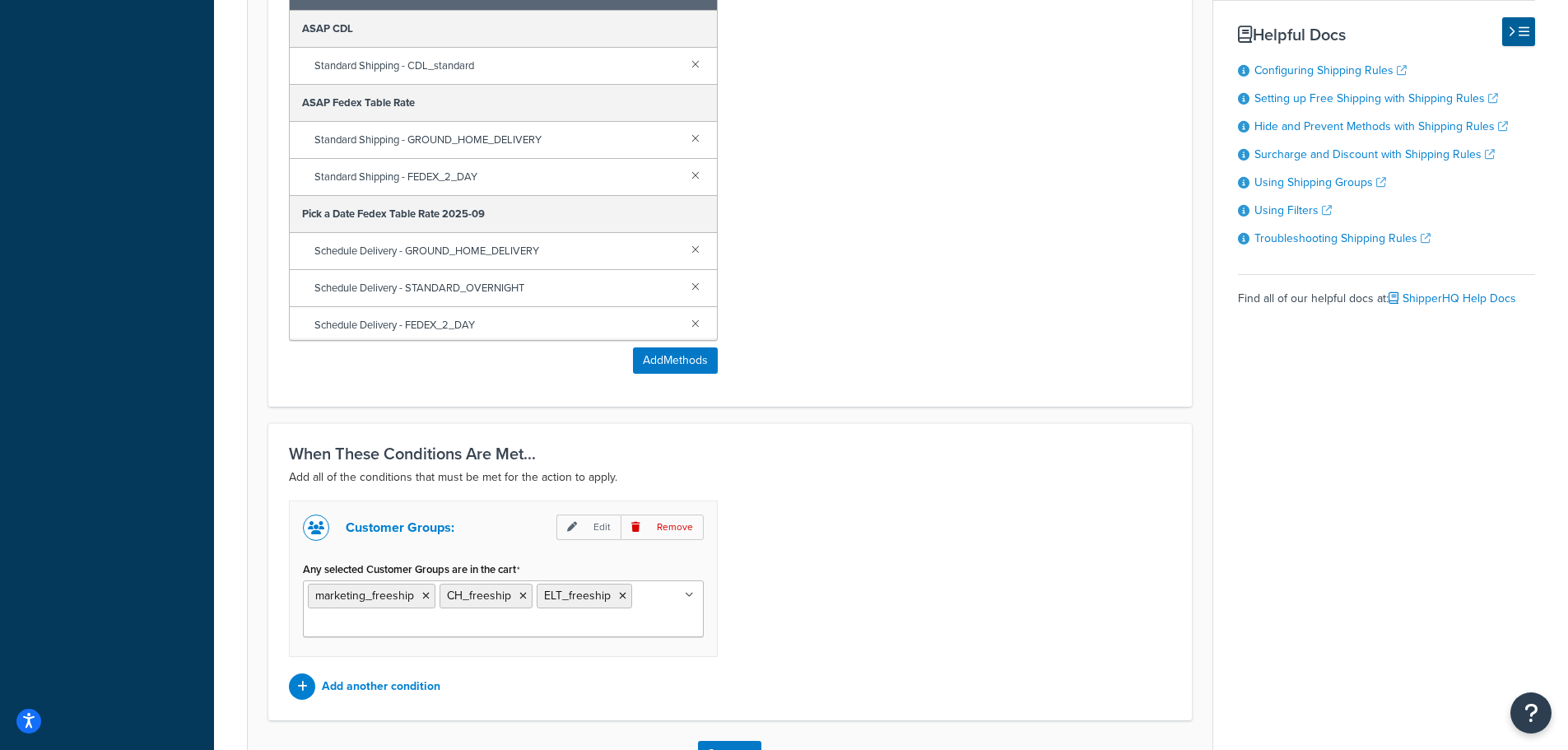
scroll to position [1025, 0]
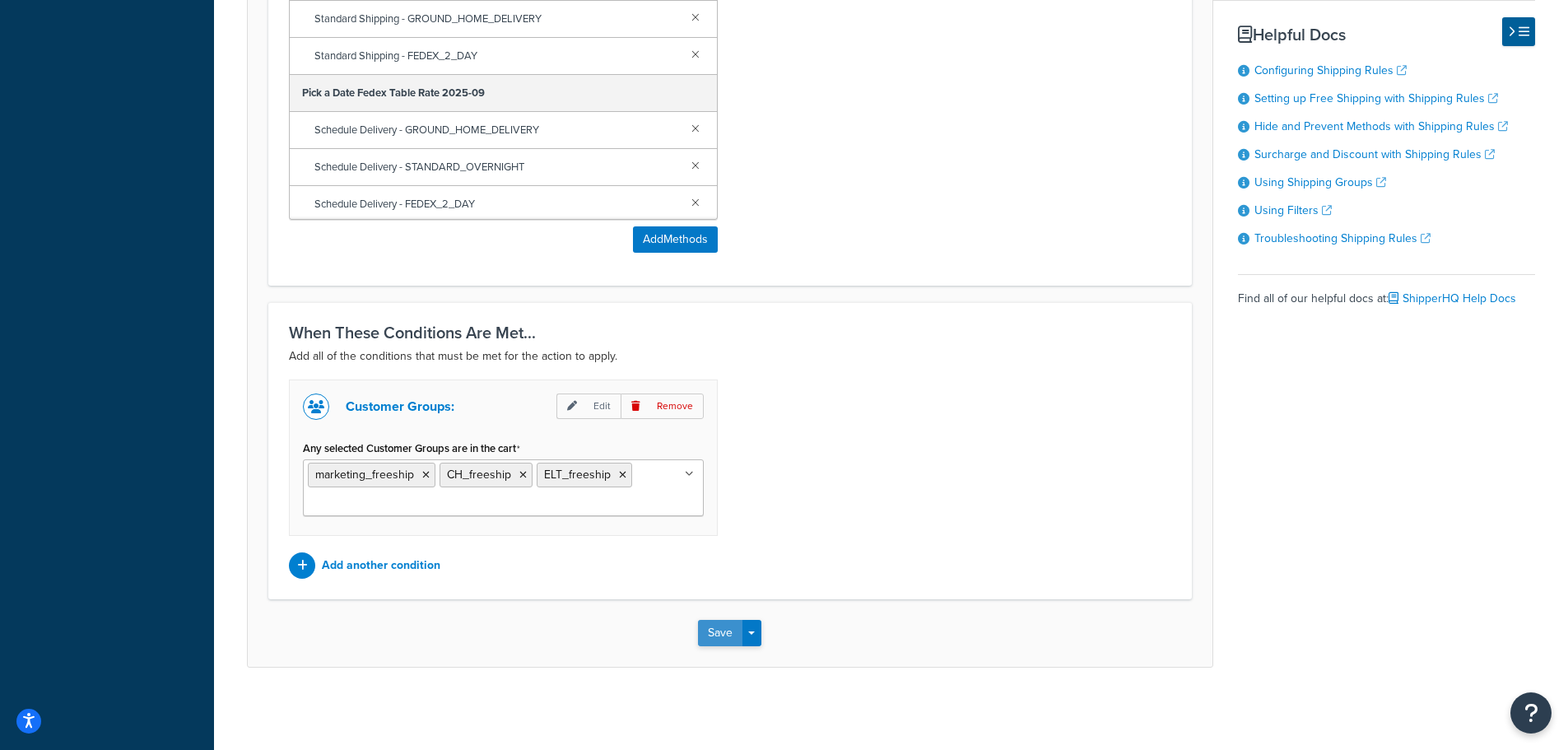
click at [714, 639] on button "Save" at bounding box center [720, 633] width 44 height 26
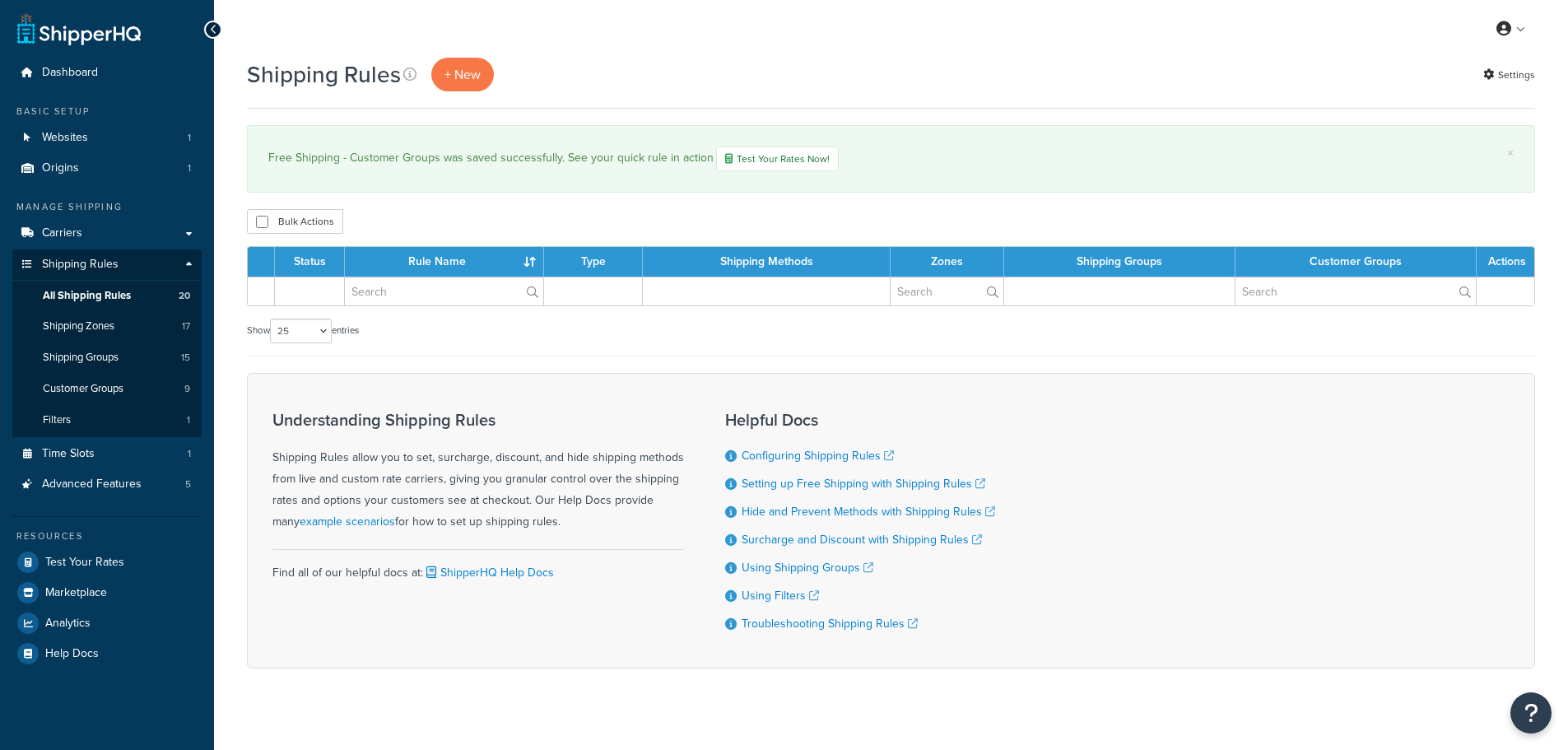
select select "25"
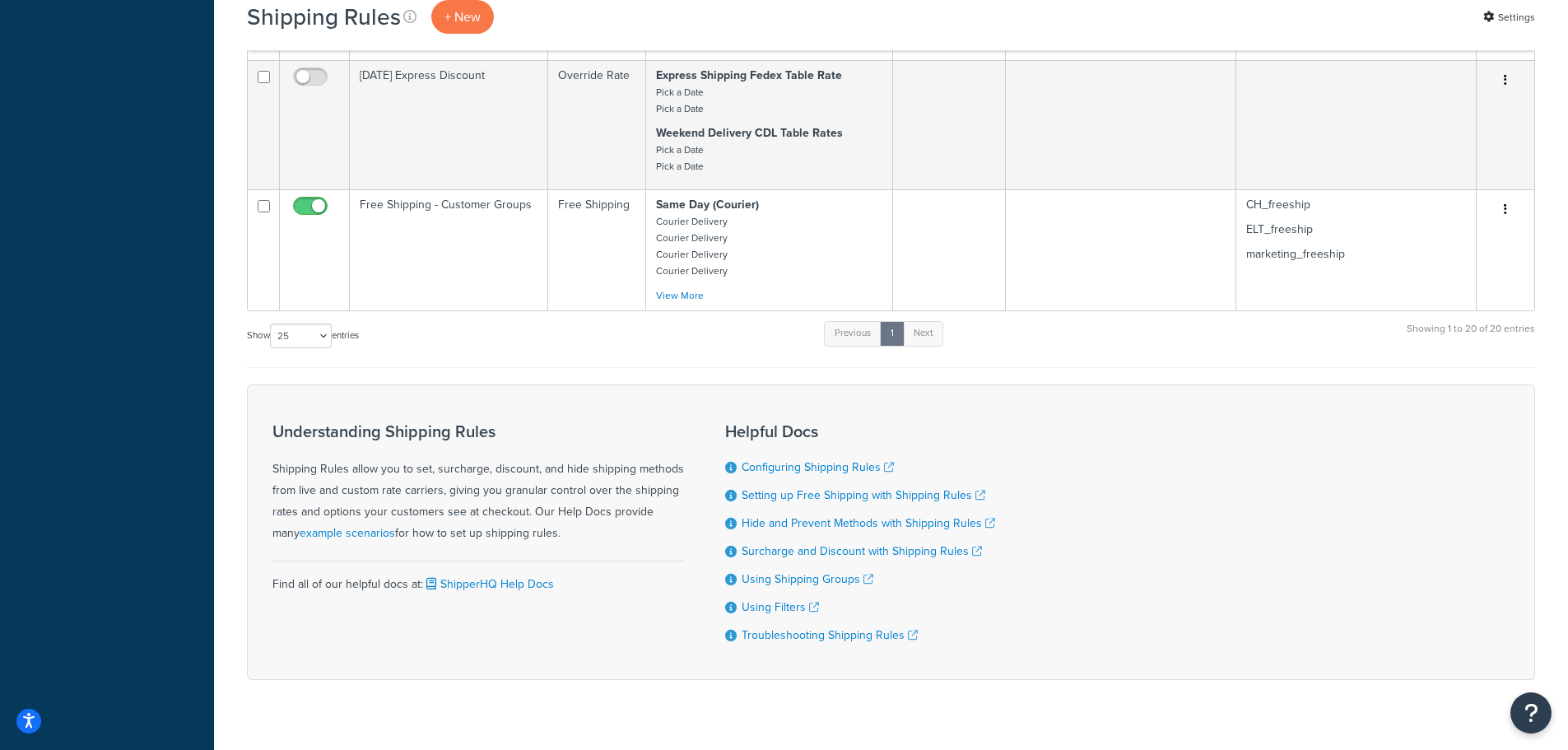
scroll to position [1892, 0]
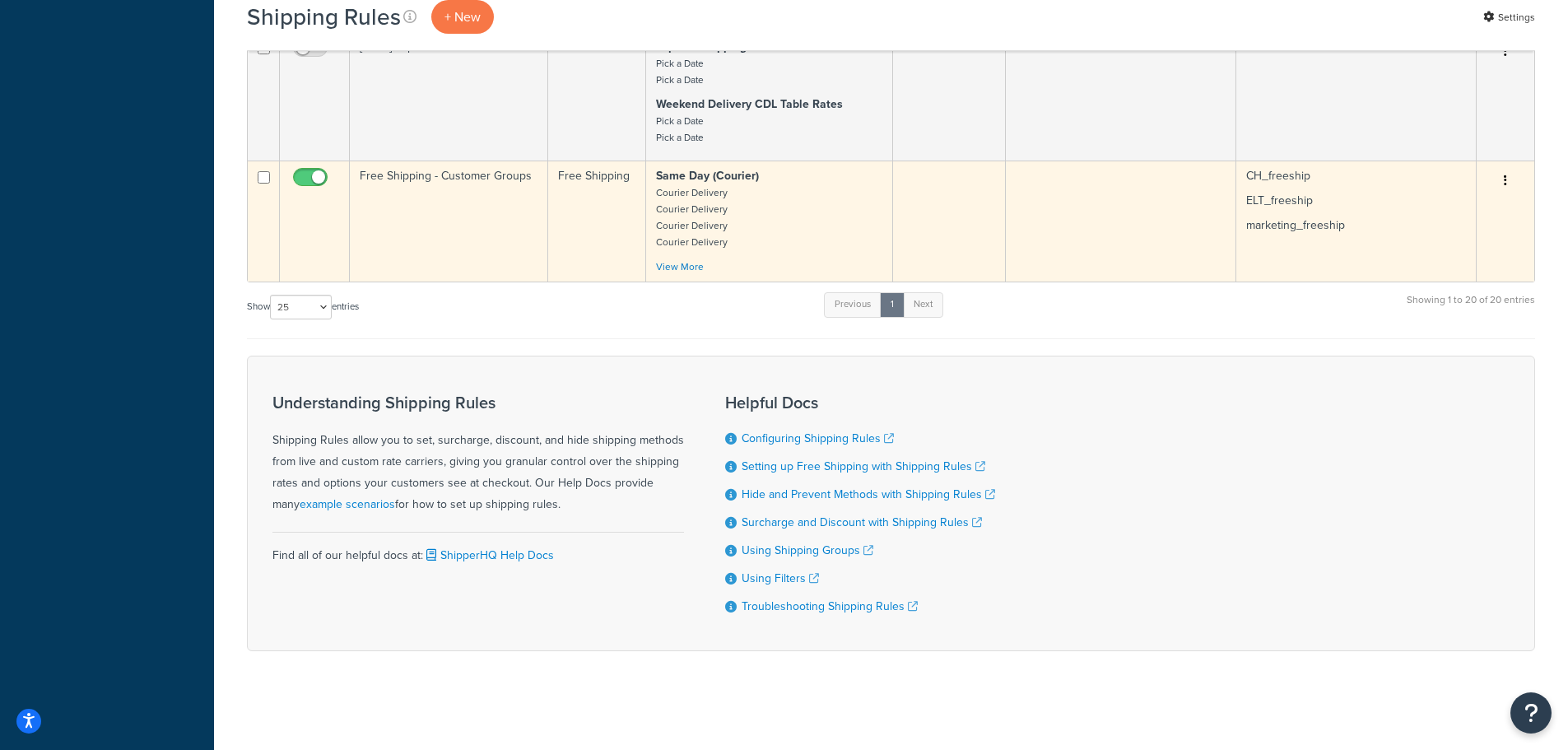
click at [481, 194] on td "Free Shipping - Customer Groups" at bounding box center [449, 220] width 198 height 121
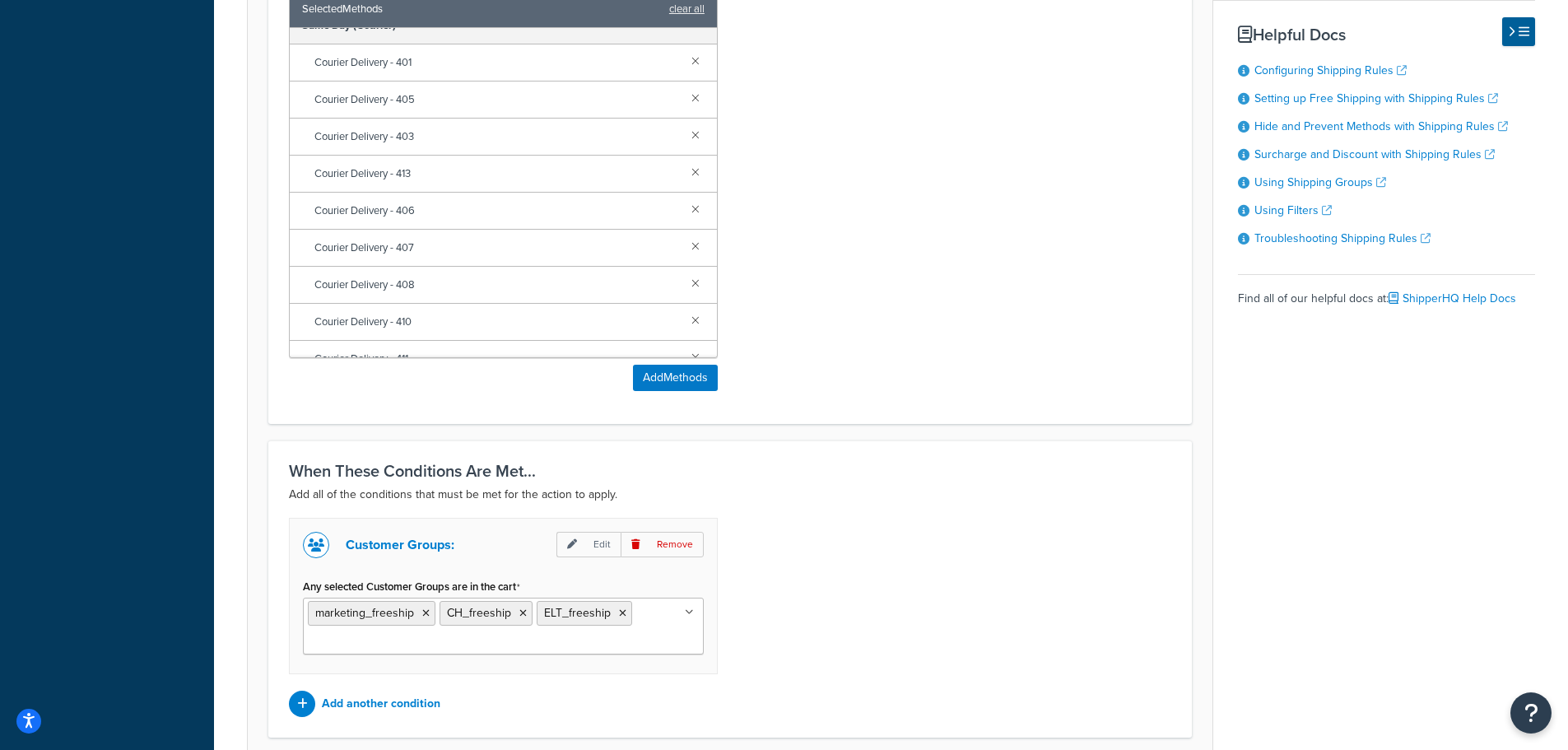
scroll to position [1025, 0]
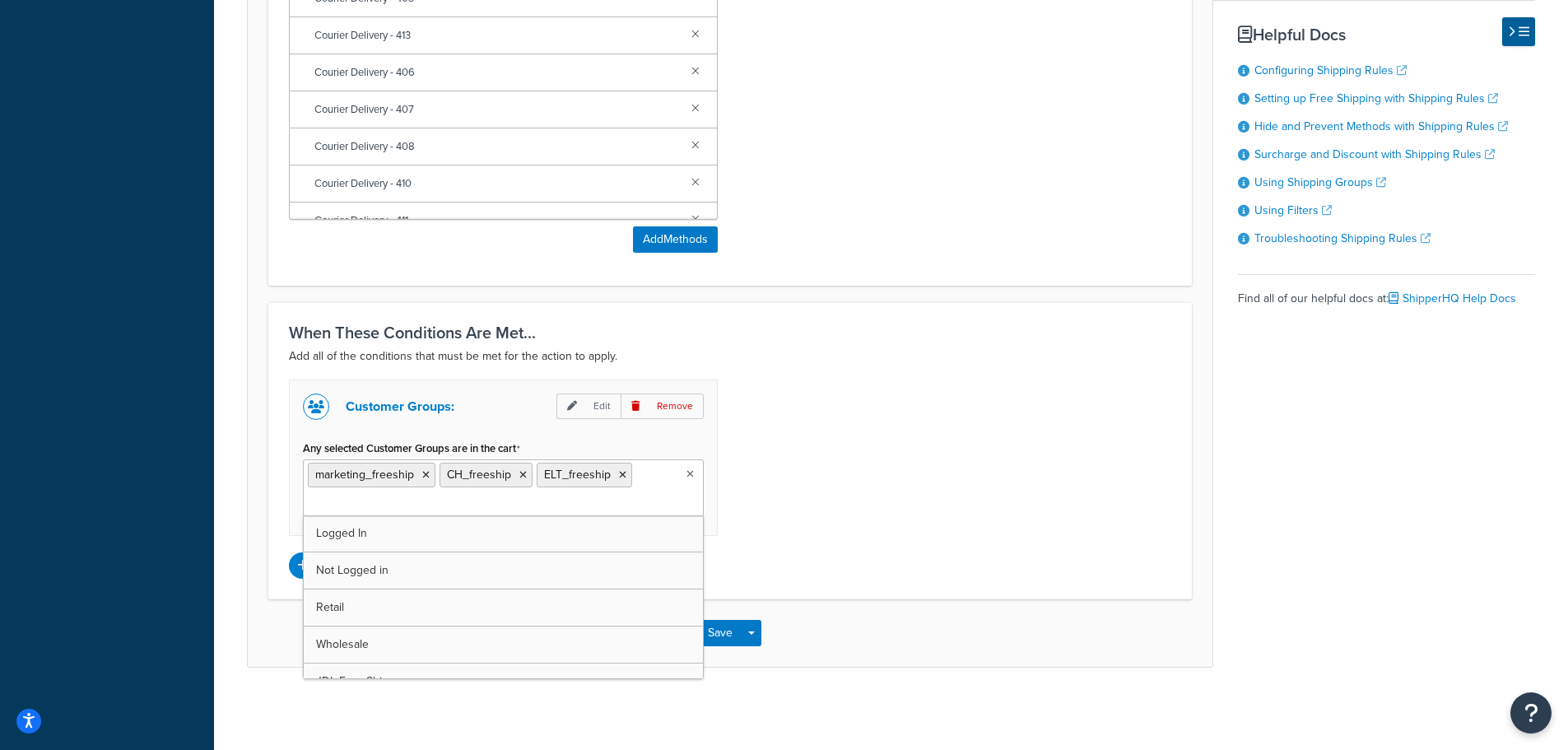
click at [645, 499] on ul "marketing_freeship CH_freeship ELT_freeship" at bounding box center [503, 487] width 401 height 57
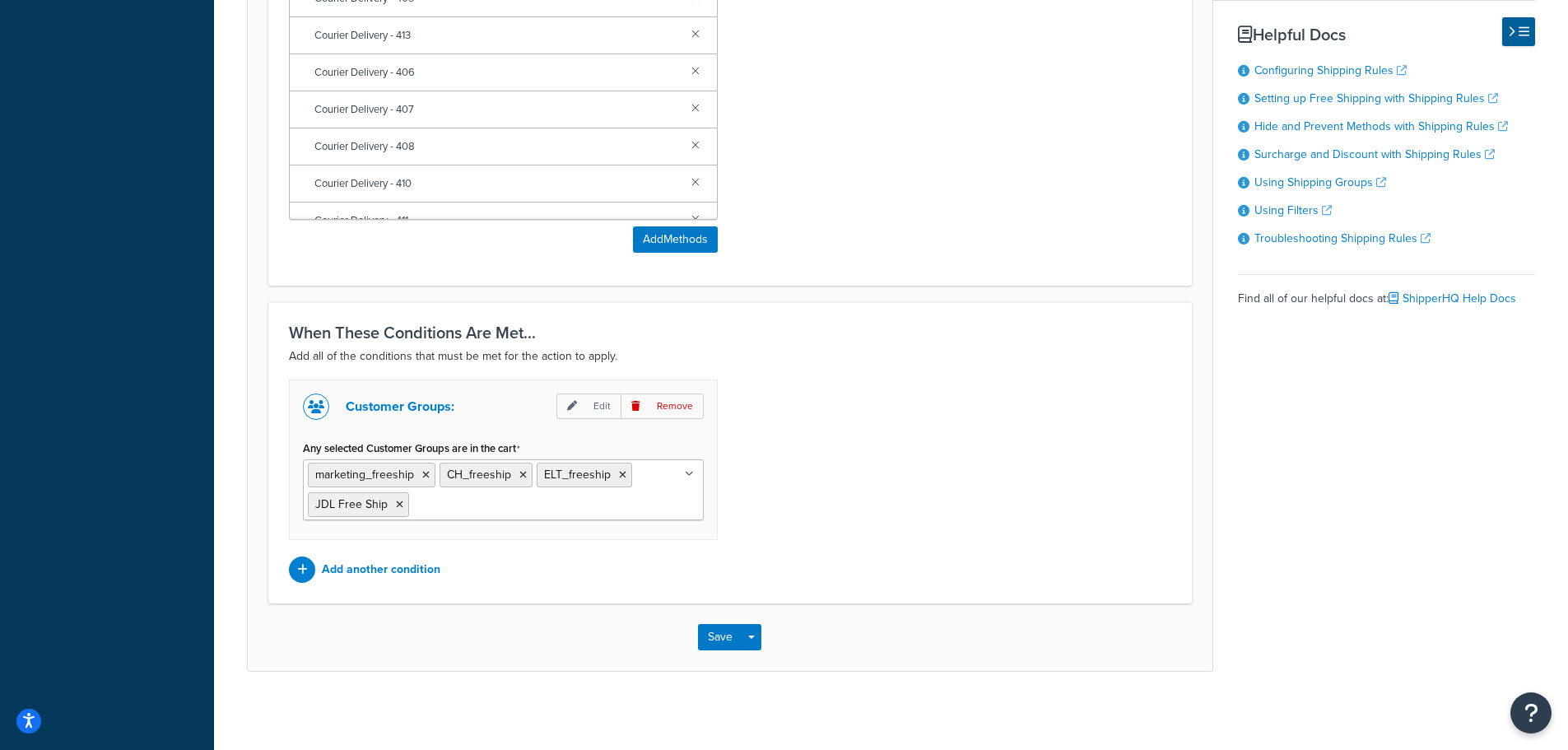
drag, startPoint x: 862, startPoint y: 623, endPoint x: 806, endPoint y: 627, distance: 56.1
click at [859, 618] on div "Save Save Dropdown Save and Edit Save and Duplicate Save and Create New" at bounding box center [730, 637] width 964 height 68
click at [715, 639] on button "Save" at bounding box center [720, 637] width 44 height 26
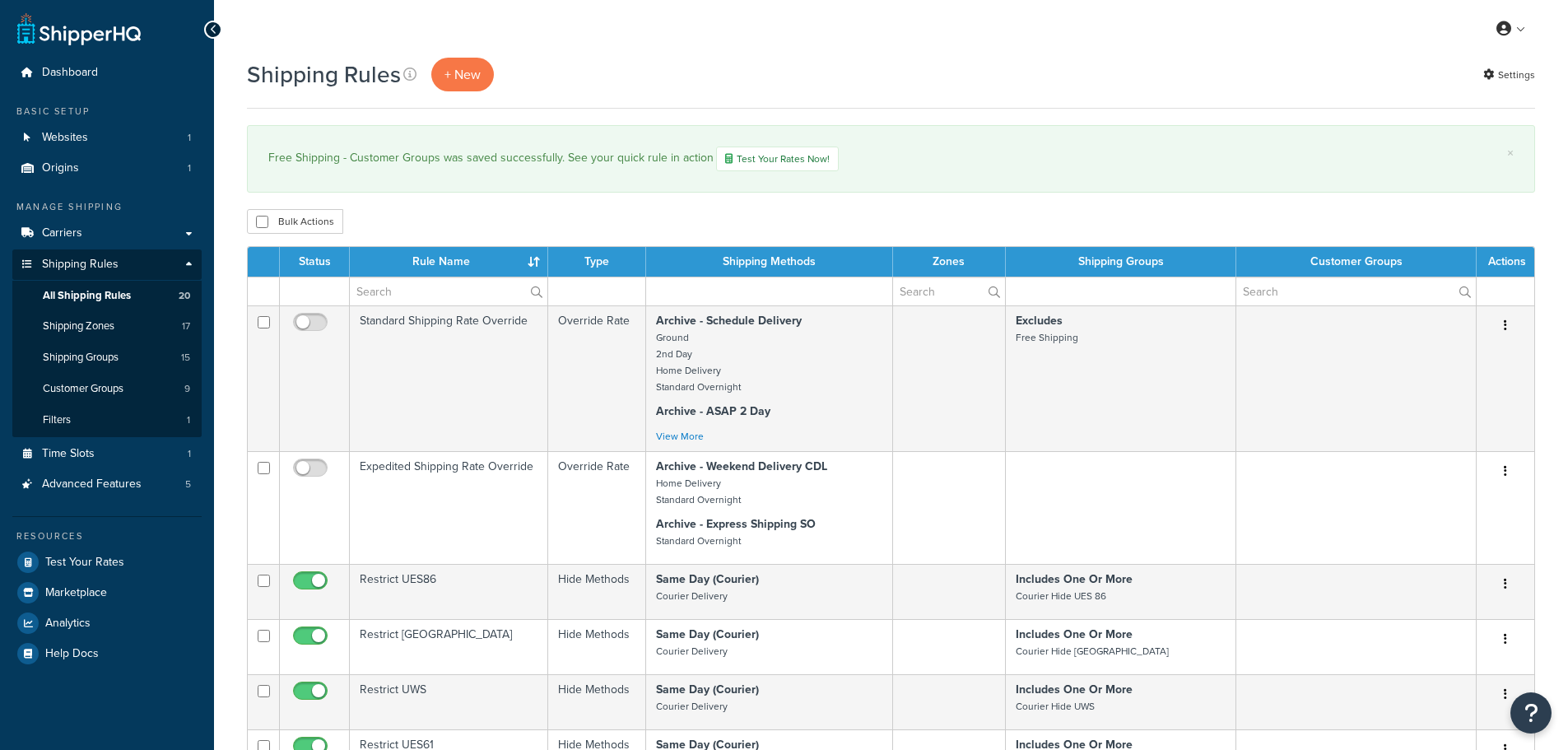
select select "25"
click at [90, 573] on link "Test Your Rates" at bounding box center [107, 562] width 190 height 30
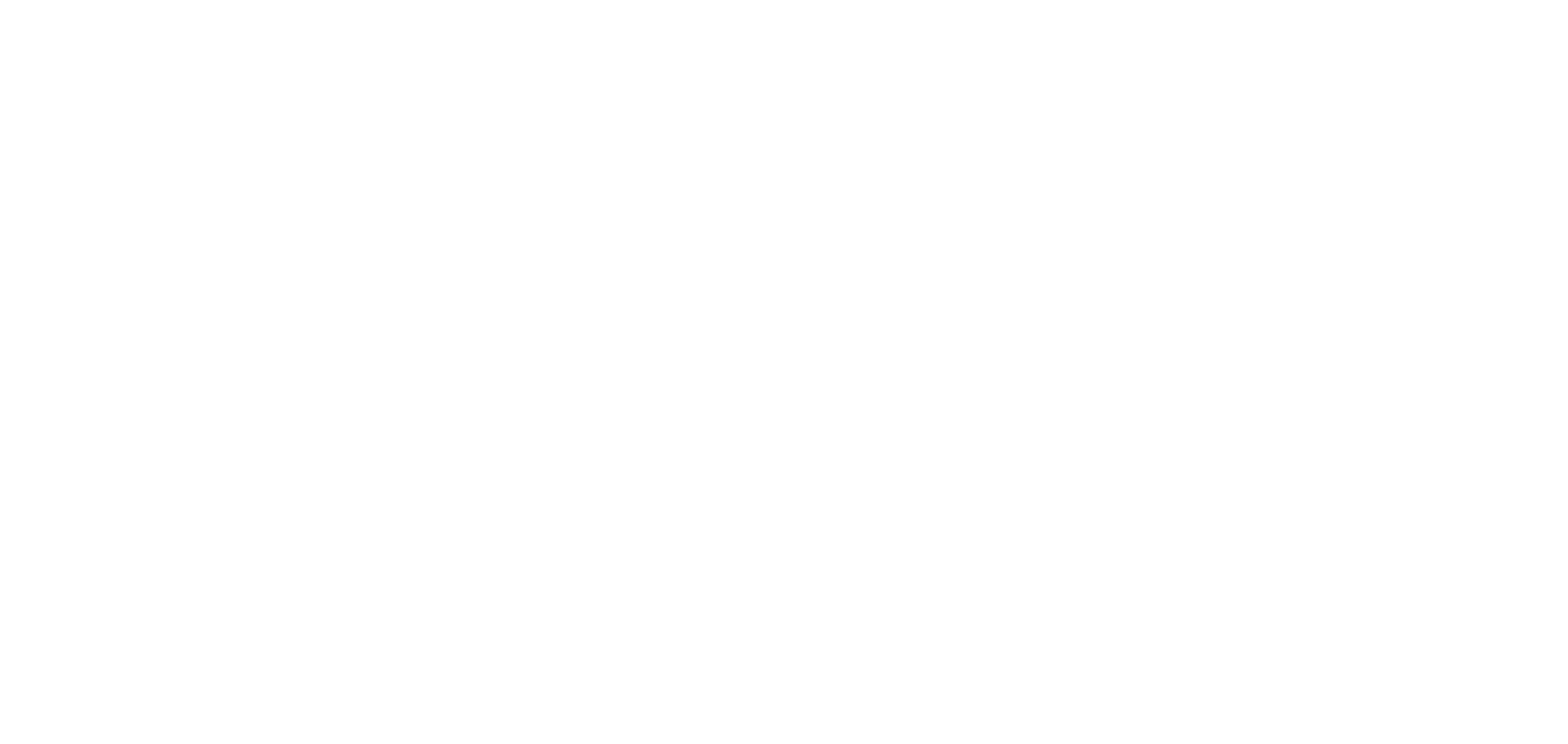
select select "[GEOGRAPHIC_DATA]"
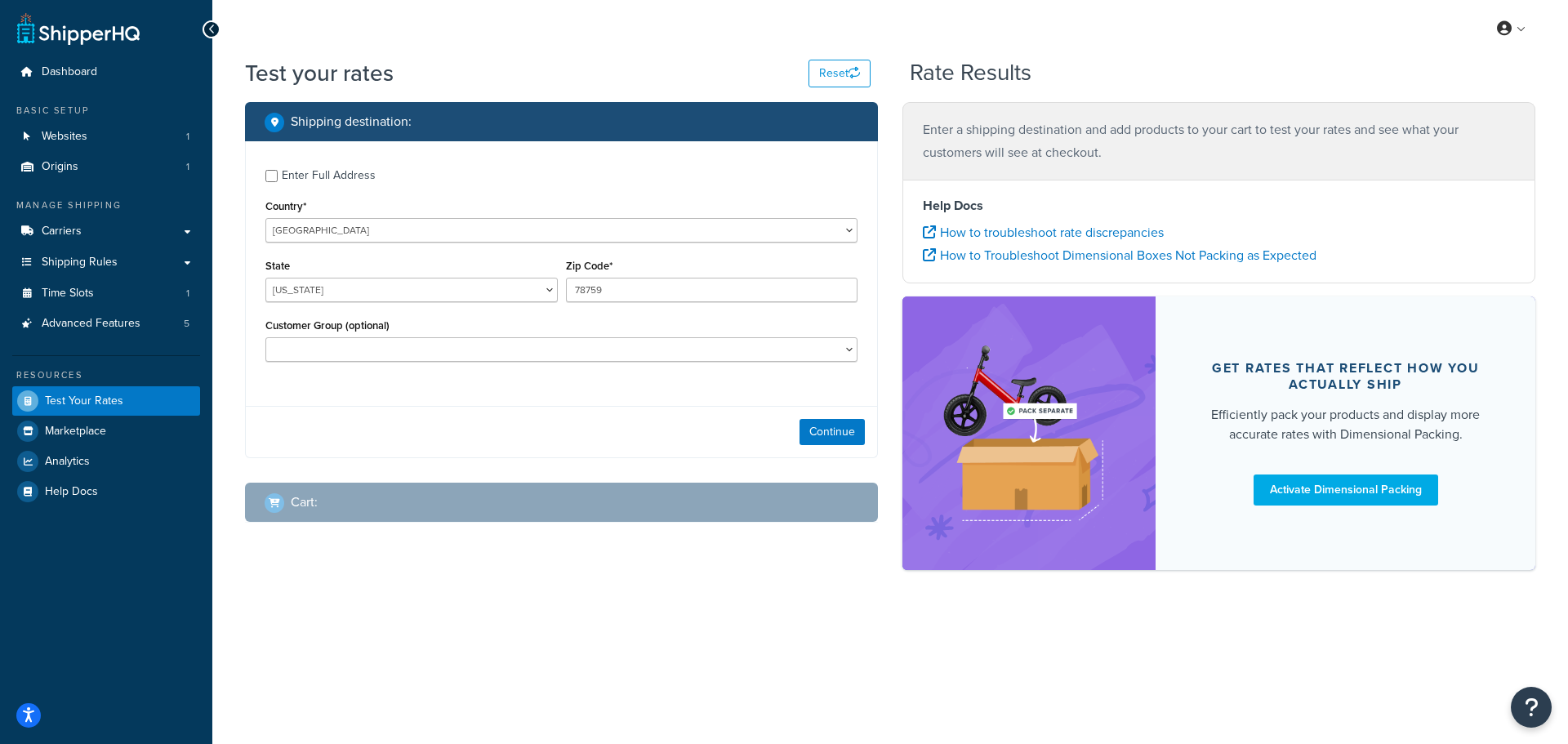
click at [278, 179] on div "Enter Full Address" at bounding box center [561, 173] width 592 height 26
click at [275, 173] on input "Enter Full Address" at bounding box center [271, 176] width 12 height 12
checkbox input "true"
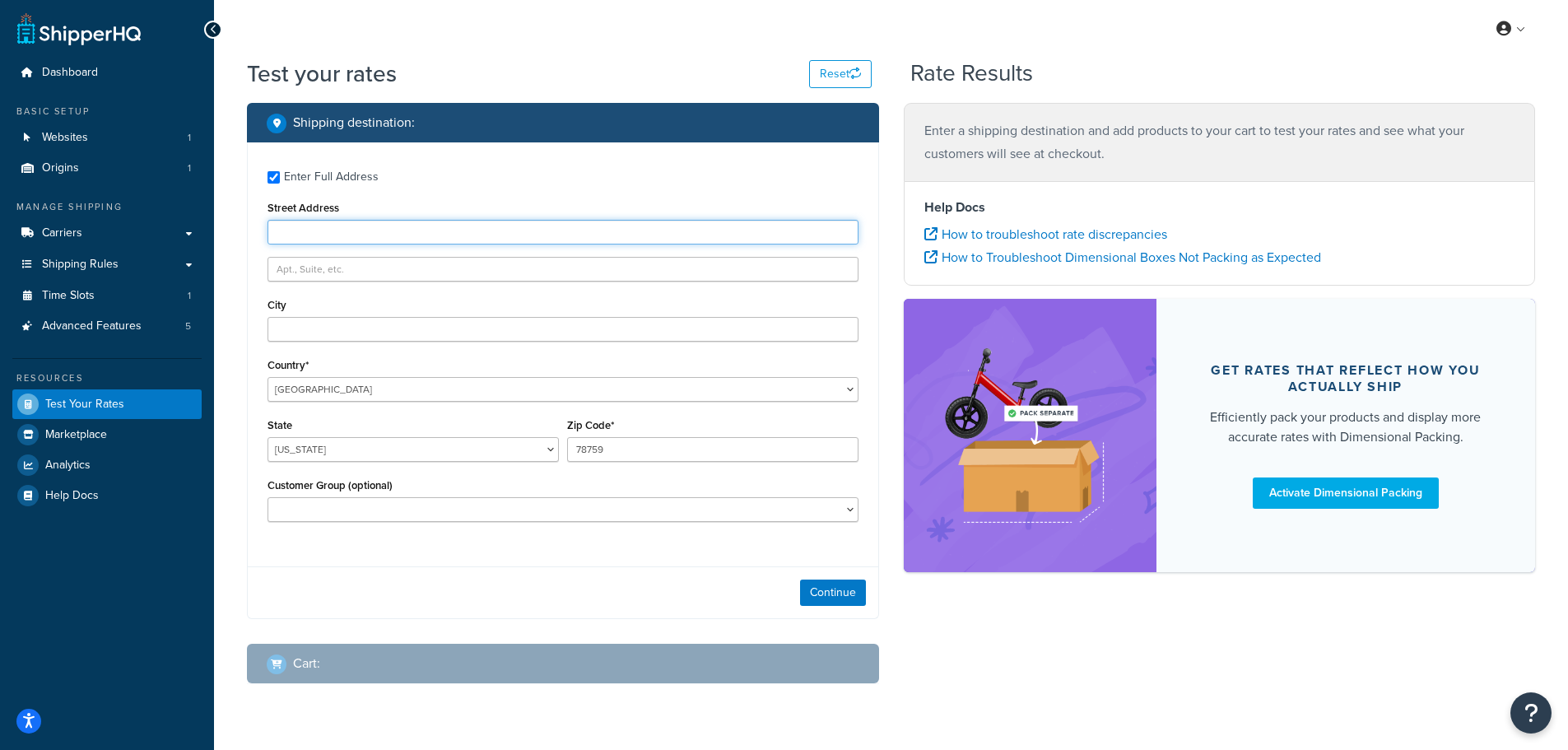
click at [290, 234] on input "Street Address" at bounding box center [562, 232] width 591 height 24
type input "103 Coachmans Trail"
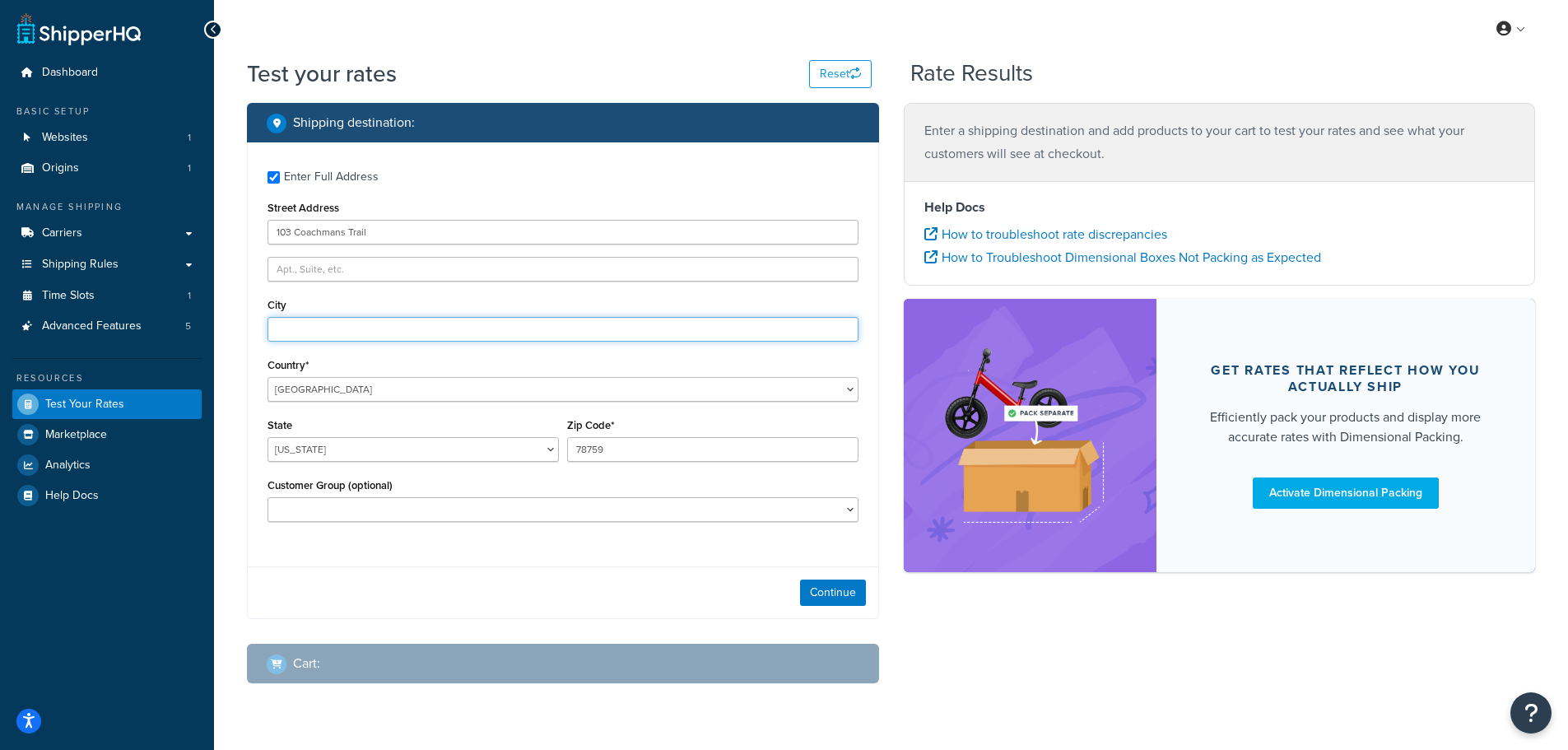
type input "Asheville"
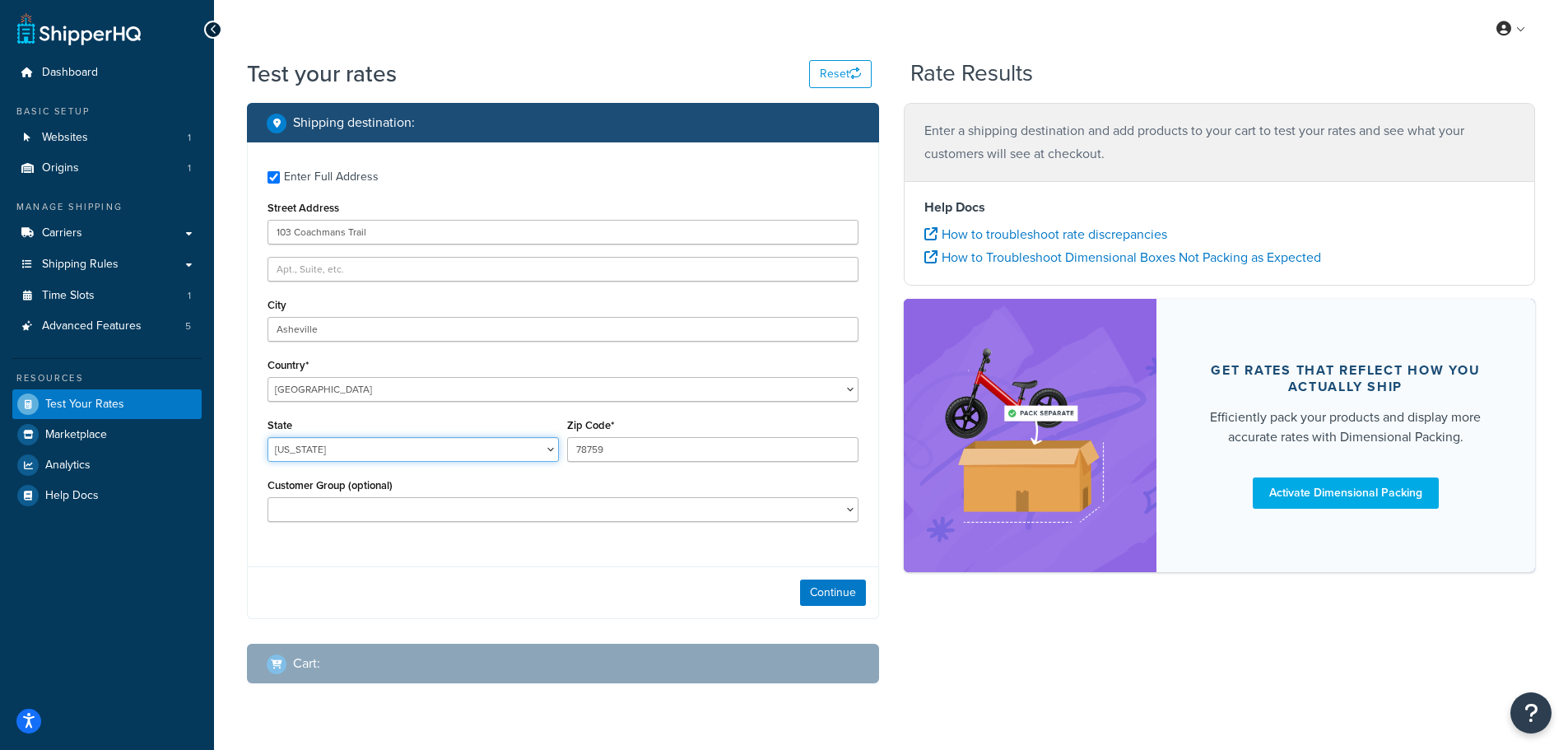
select select "NC"
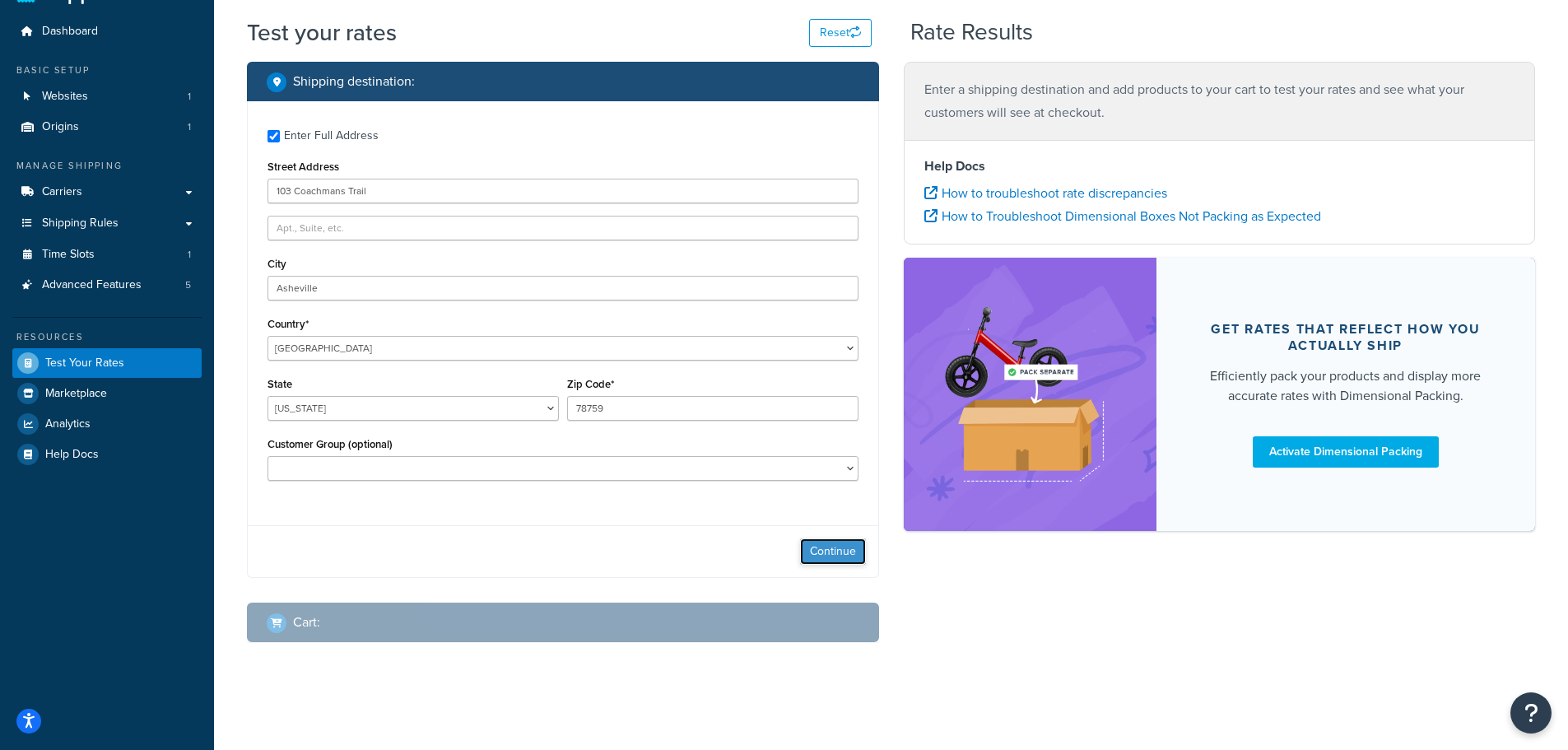
click at [843, 539] on button "Continue" at bounding box center [833, 552] width 66 height 26
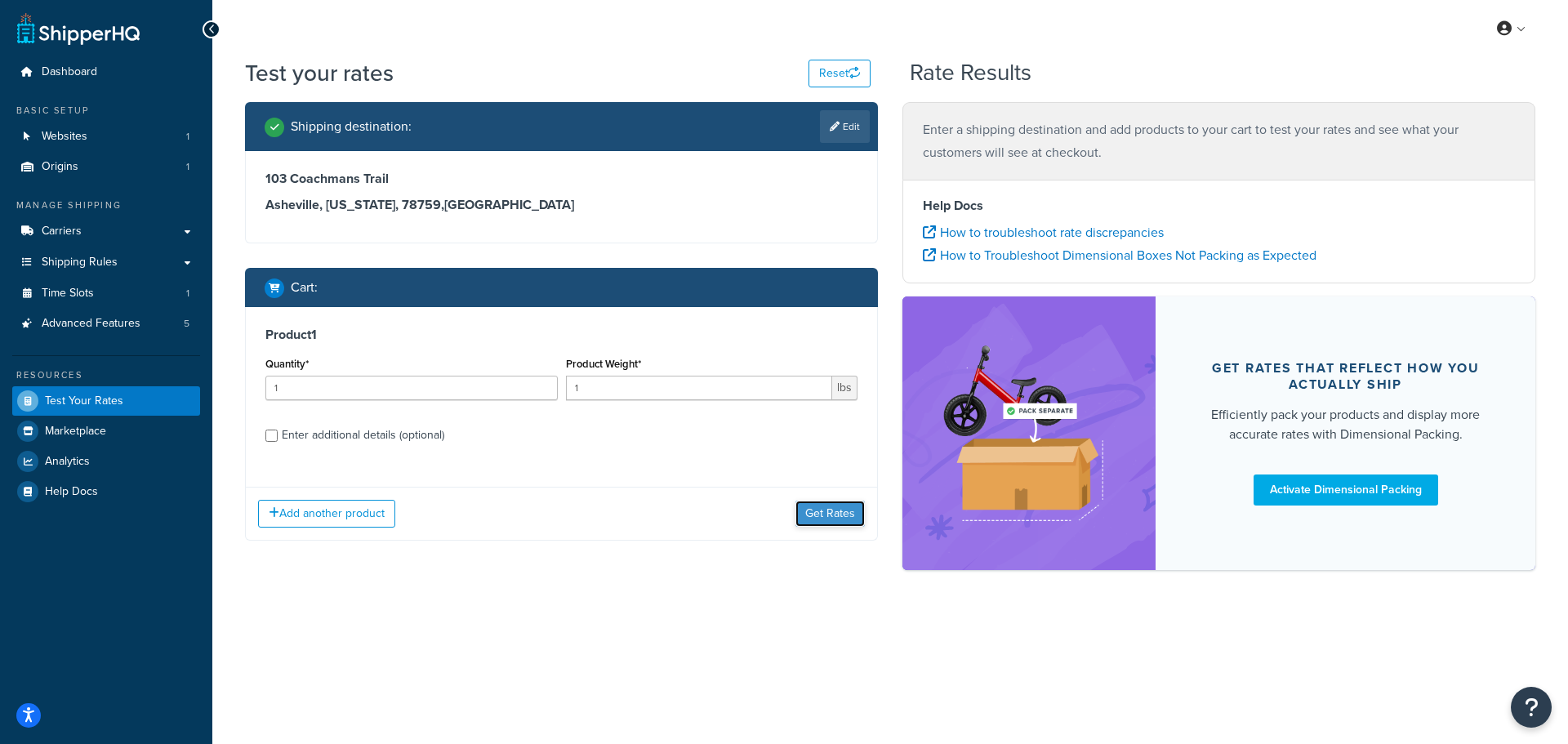
click at [829, 512] on button "Get Rates" at bounding box center [830, 514] width 69 height 26
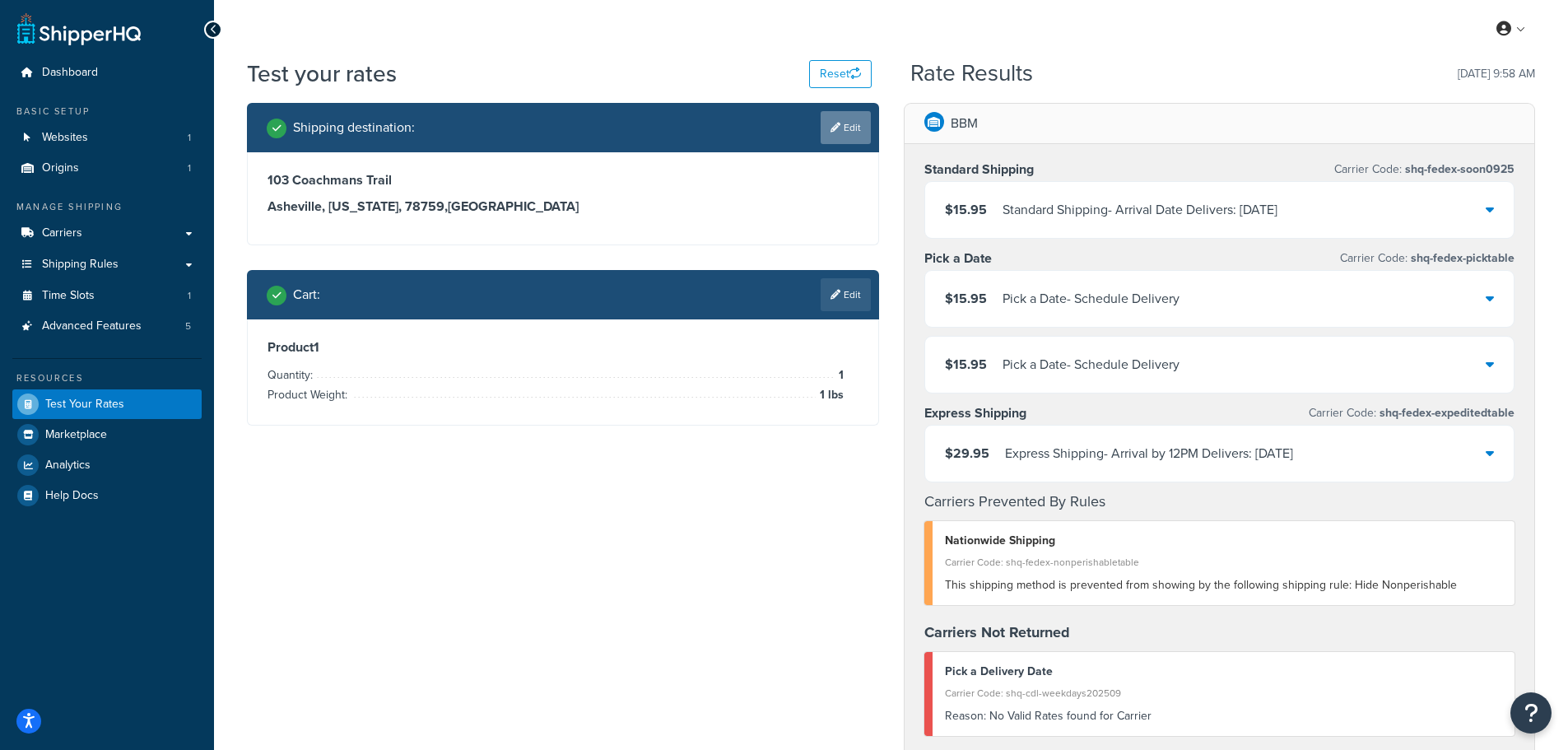
click at [841, 126] on link "Edit" at bounding box center [846, 128] width 50 height 33
select select "NC"
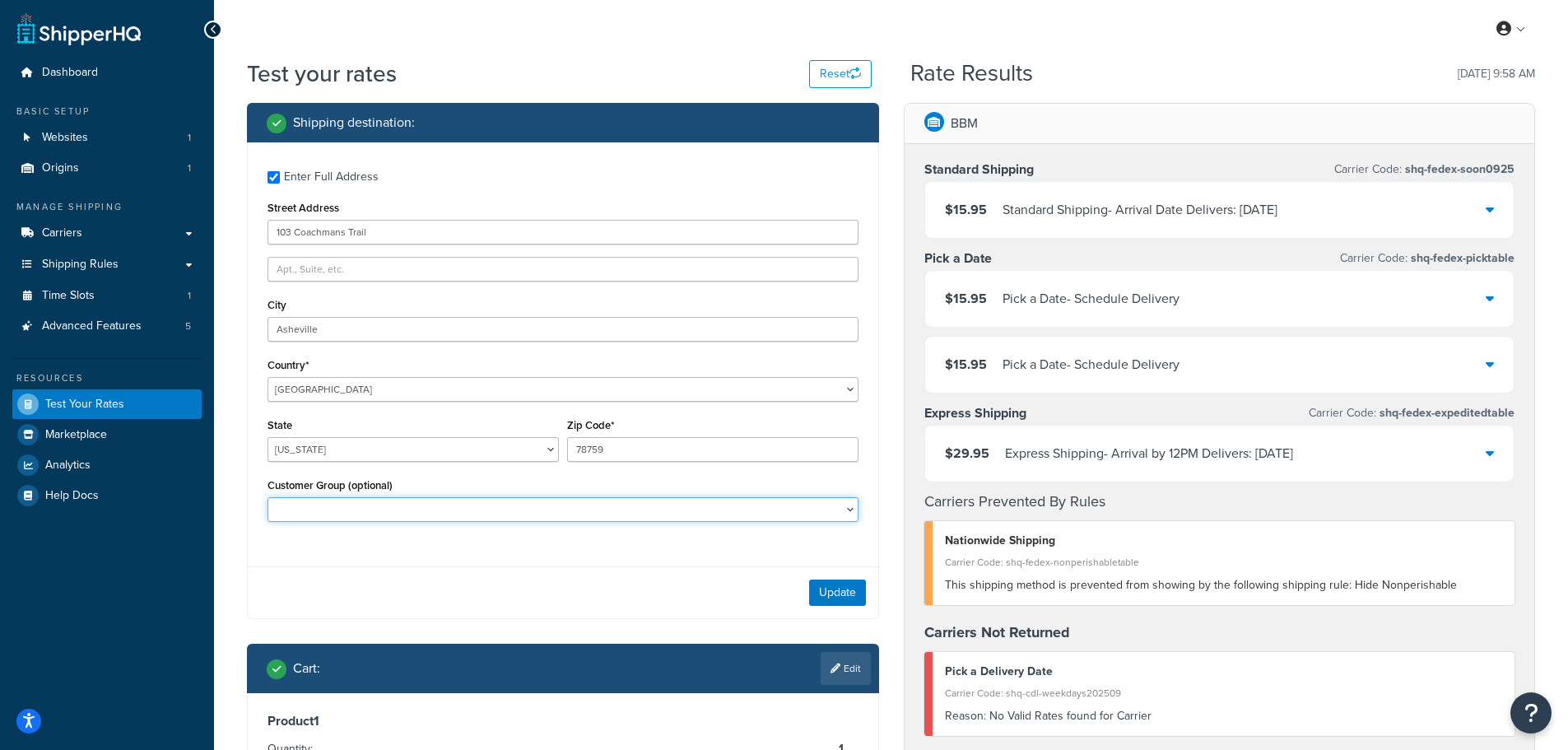
click at [738, 510] on select "CH_freeship ELT_freeship JDL Free Ship Logged In marketing_freeship Not Logged …" at bounding box center [562, 509] width 591 height 24
select select "JDL Free Ship"
click at [267, 497] on select "CH_freeship ELT_freeship JDL Free Ship Logged In marketing_freeship Not Logged …" at bounding box center [562, 509] width 591 height 24
click at [841, 586] on button "Update" at bounding box center [837, 593] width 57 height 26
